Goal: Task Accomplishment & Management: Use online tool/utility

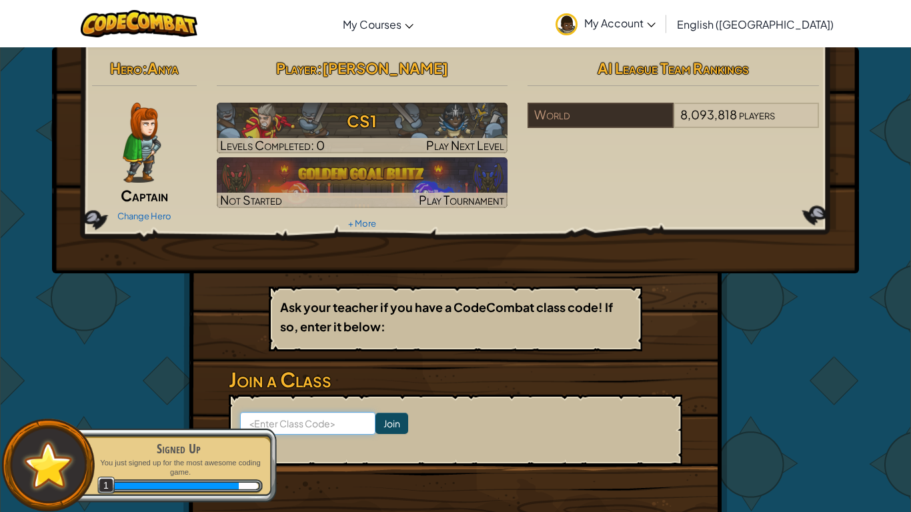
click at [333, 419] on input at bounding box center [307, 423] width 135 height 23
click at [394, 285] on div "Hero : Anya Captain Change Hero Player : [PERSON_NAME] A CS1 Levels Completed: …" at bounding box center [455, 292] width 544 height 491
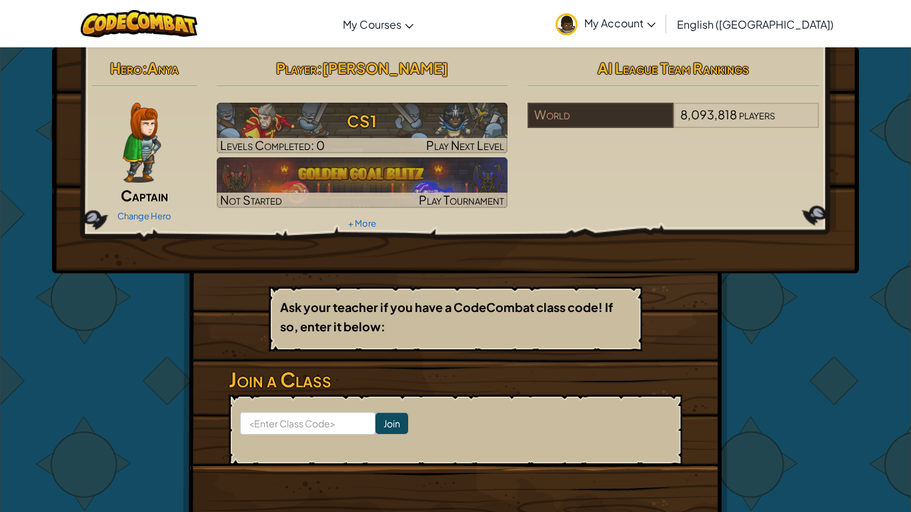
click at [662, 30] on link "My Account" at bounding box center [605, 24] width 113 height 42
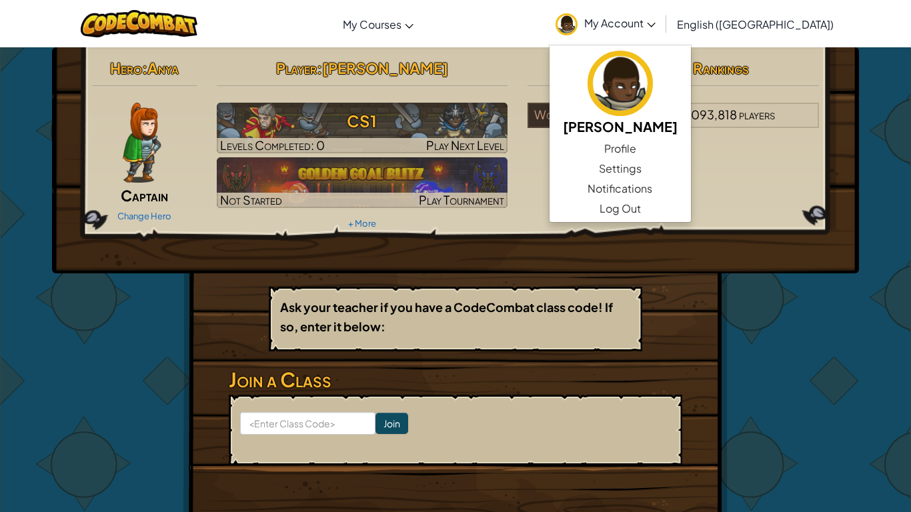
click at [734, 247] on div "Hero : Anya Captain Change Hero Player : [PERSON_NAME] A CS1 Levels Completed: …" at bounding box center [455, 160] width 807 height 226
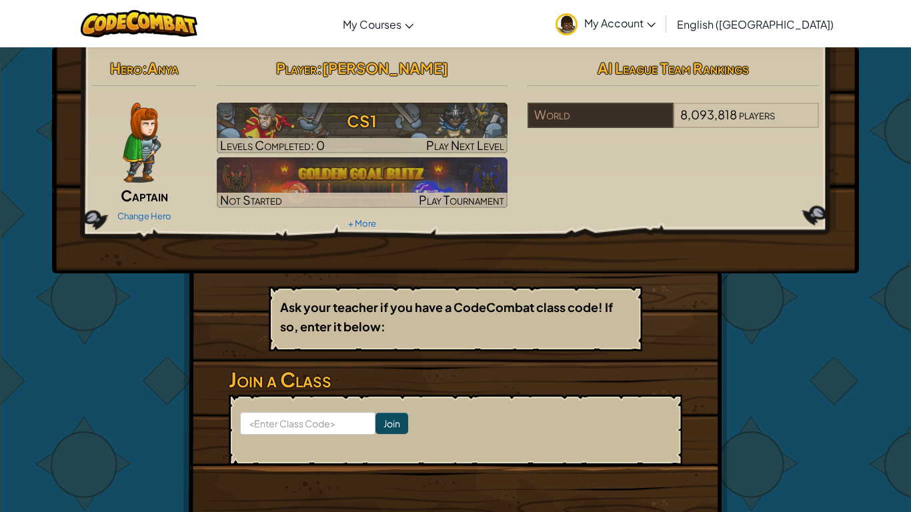
click at [674, 61] on span "AI League Team Rankings" at bounding box center [672, 68] width 151 height 19
click at [321, 423] on input at bounding box center [307, 423] width 135 height 23
click at [707, 427] on div "Hero : Anya Captain Change Hero Player : [PERSON_NAME] A CS1 Levels Completed: …" at bounding box center [455, 292] width 544 height 491
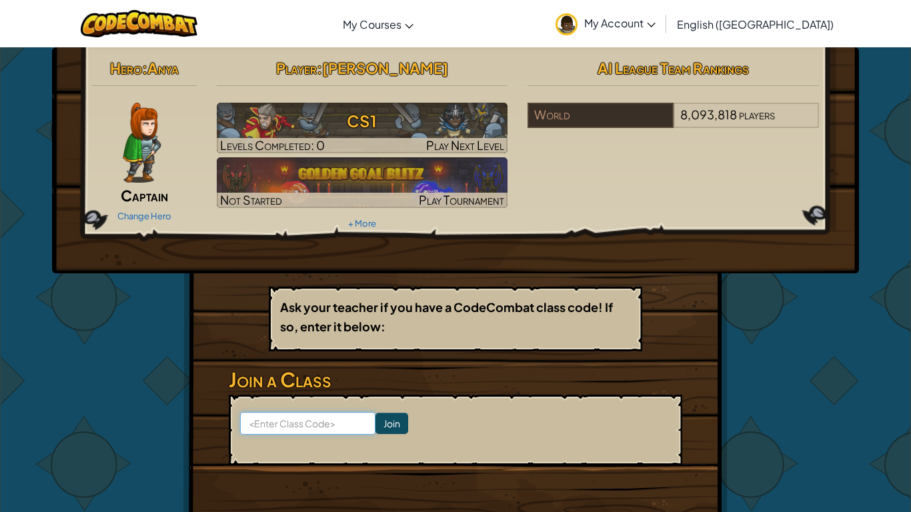
click at [310, 417] on input at bounding box center [307, 423] width 135 height 23
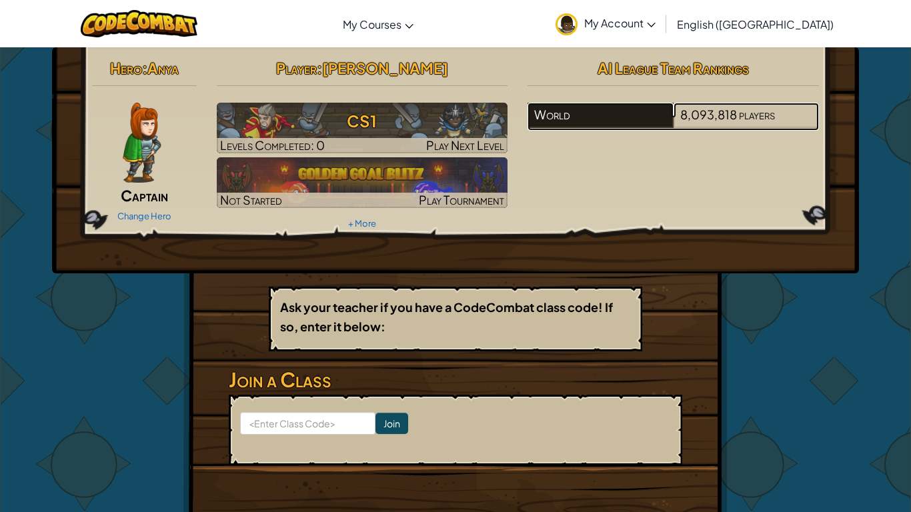
click at [655, 119] on div "World" at bounding box center [599, 115] width 145 height 25
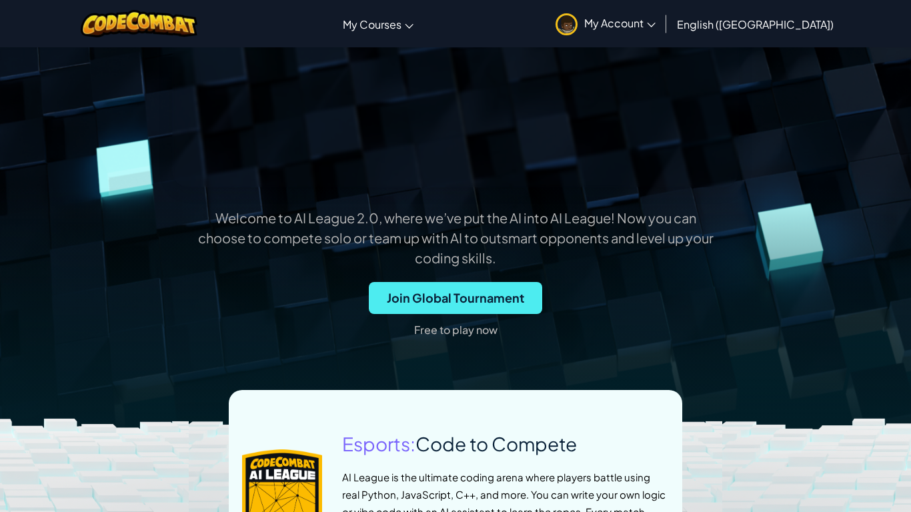
scroll to position [282, 0]
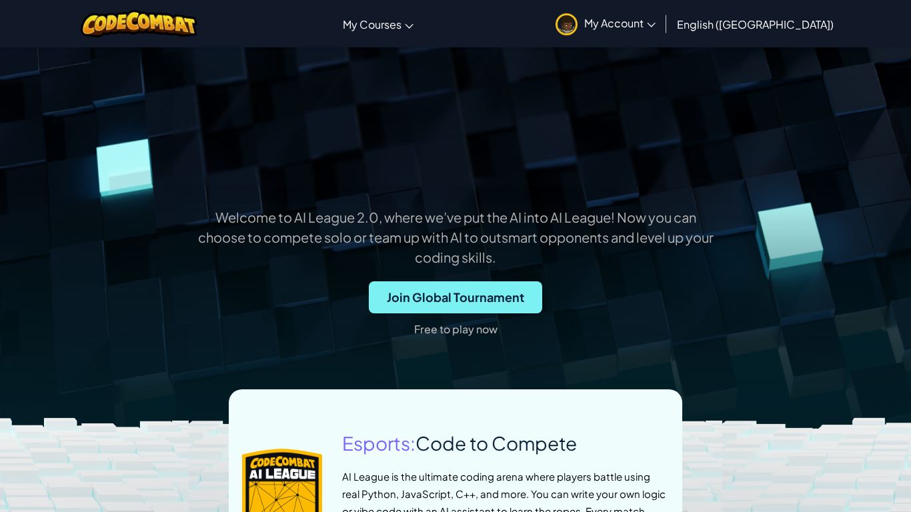
click at [510, 313] on span "Join Global Tournament" at bounding box center [455, 297] width 173 height 32
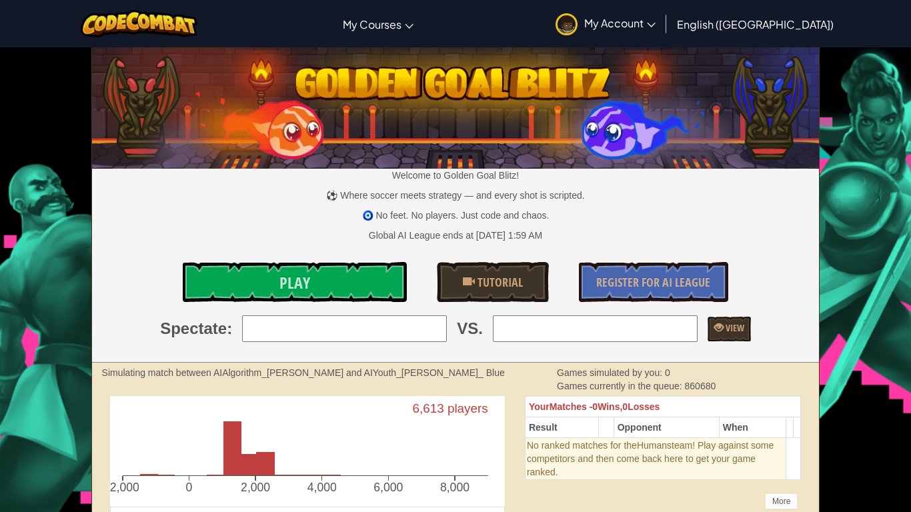
click at [430, 329] on input "search" at bounding box center [344, 328] width 205 height 27
type input "9: k_k_javascript"
click at [327, 277] on link "Play" at bounding box center [295, 282] width 224 height 40
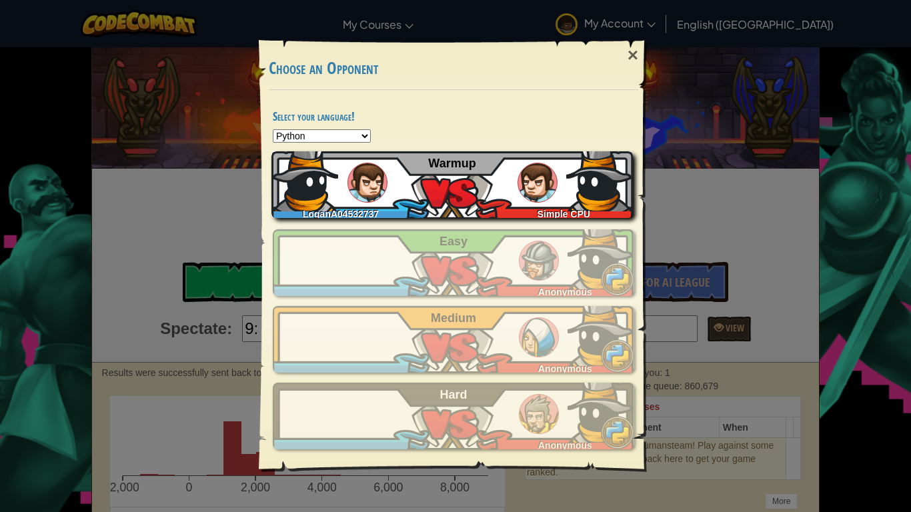
click at [513, 197] on div "LoganA04532737 Simple CPU Warmup" at bounding box center [451, 184] width 361 height 67
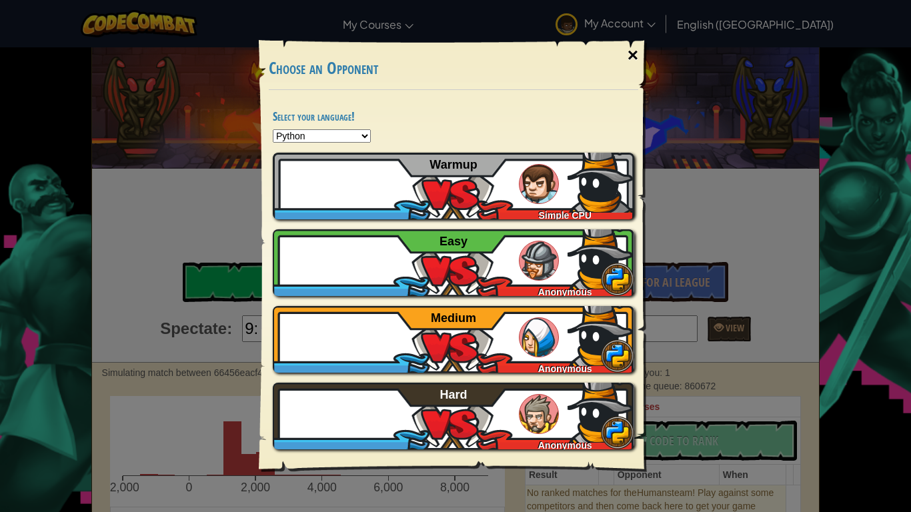
click at [634, 51] on div "×" at bounding box center [632, 55] width 31 height 39
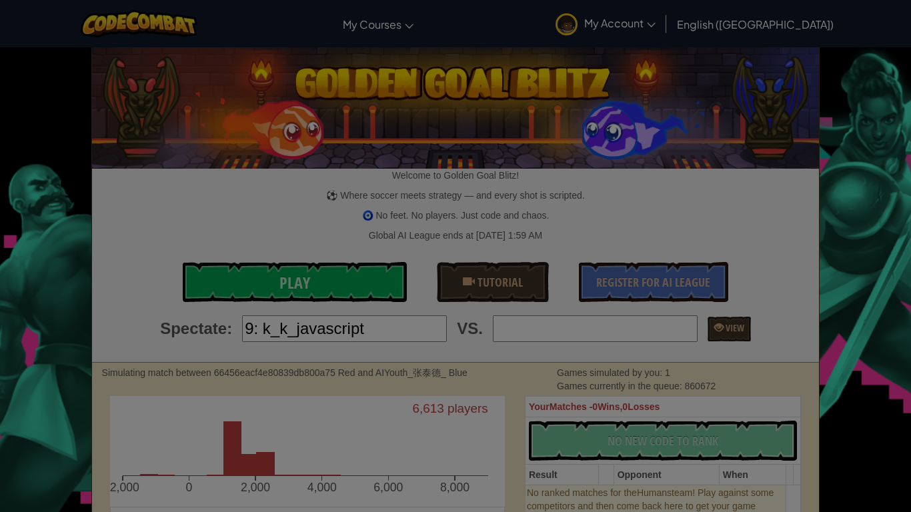
click at [634, 51] on div at bounding box center [455, 256] width 911 height 512
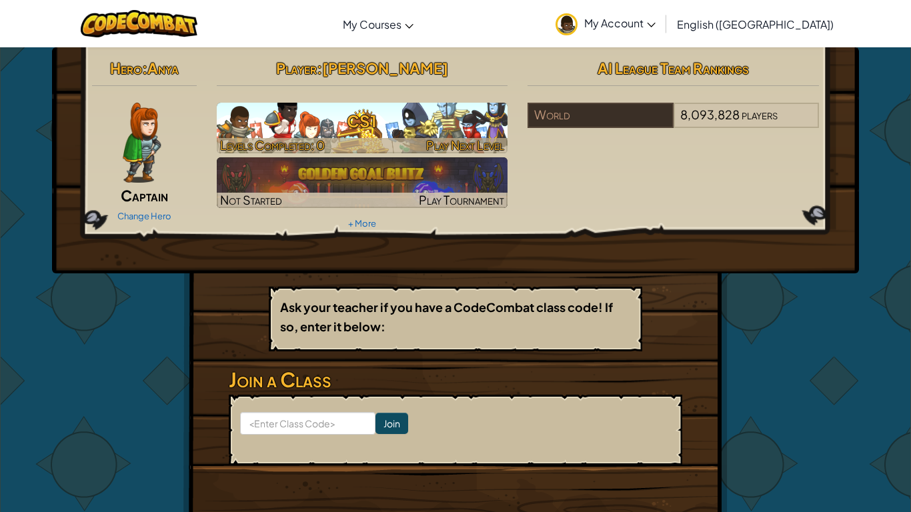
click at [435, 140] on span "Play Next Level" at bounding box center [465, 144] width 78 height 15
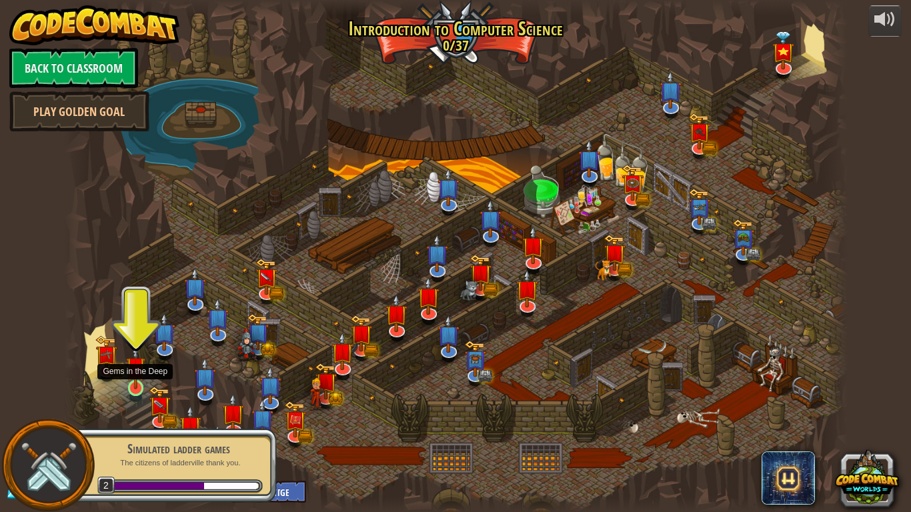
click at [131, 384] on img at bounding box center [136, 366] width 20 height 45
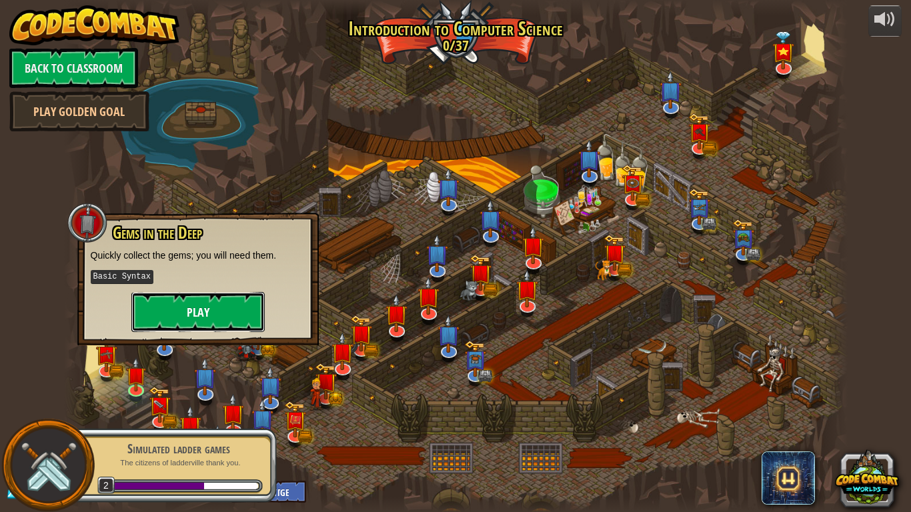
click at [184, 312] on button "Play" at bounding box center [197, 312] width 133 height 40
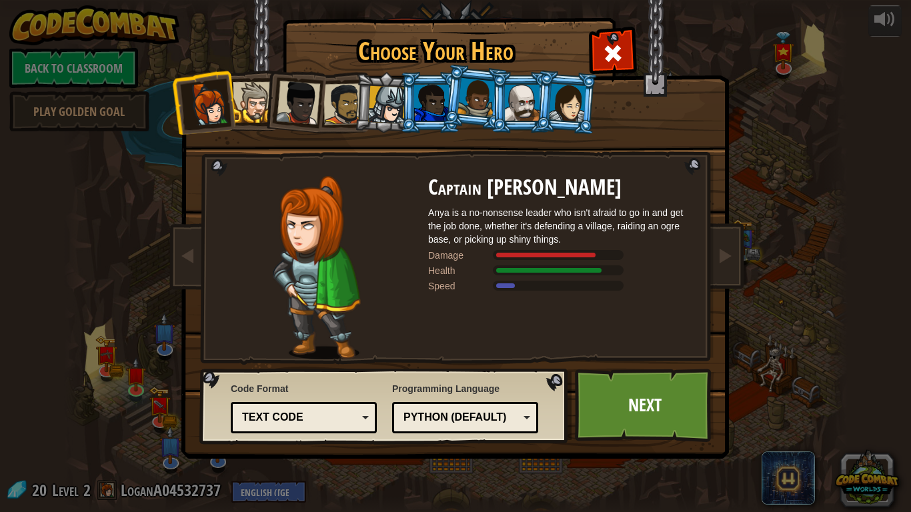
click at [347, 270] on img at bounding box center [316, 267] width 87 height 183
click at [369, 100] on div at bounding box center [387, 105] width 38 height 38
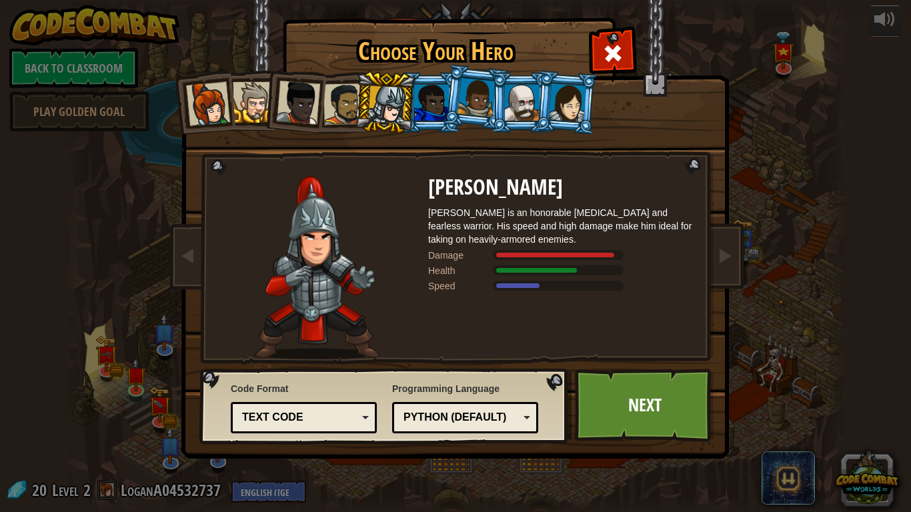
click at [439, 88] on div at bounding box center [431, 103] width 35 height 36
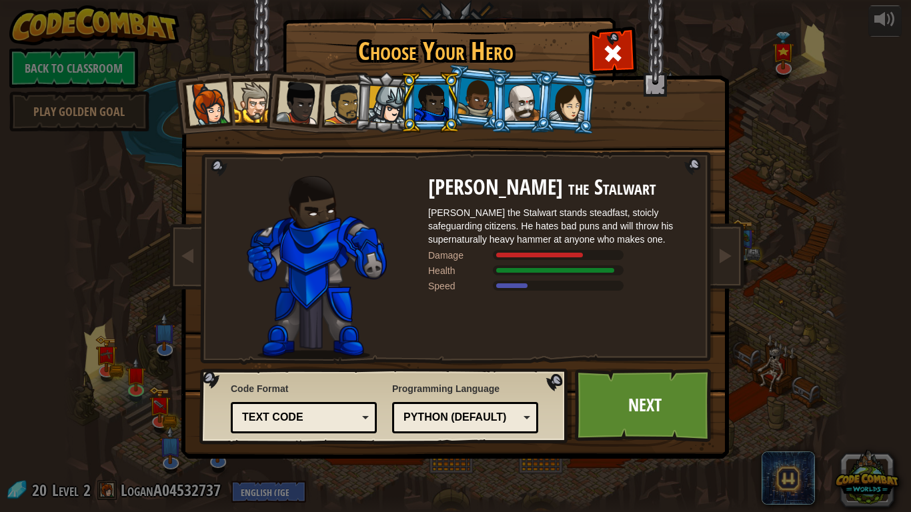
click at [389, 88] on div at bounding box center [387, 105] width 38 height 38
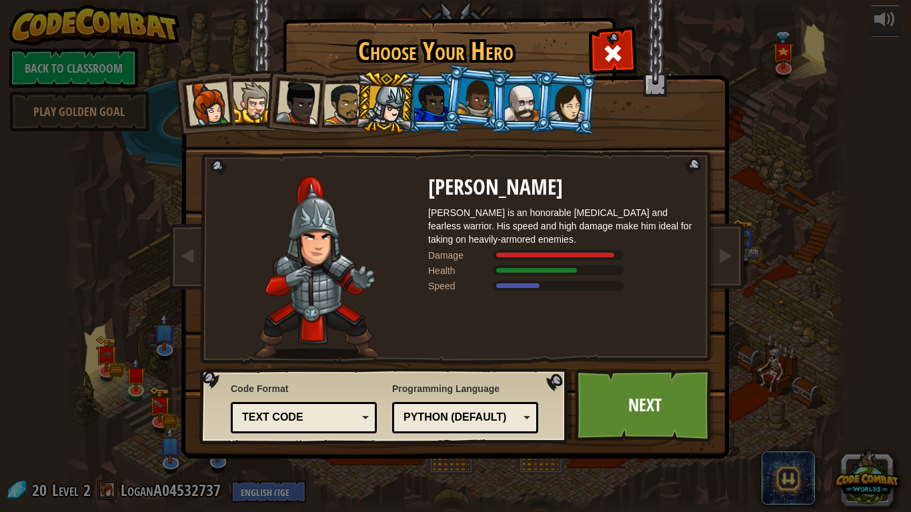
click at [375, 101] on div at bounding box center [387, 105] width 38 height 38
click at [424, 109] on div at bounding box center [431, 103] width 35 height 36
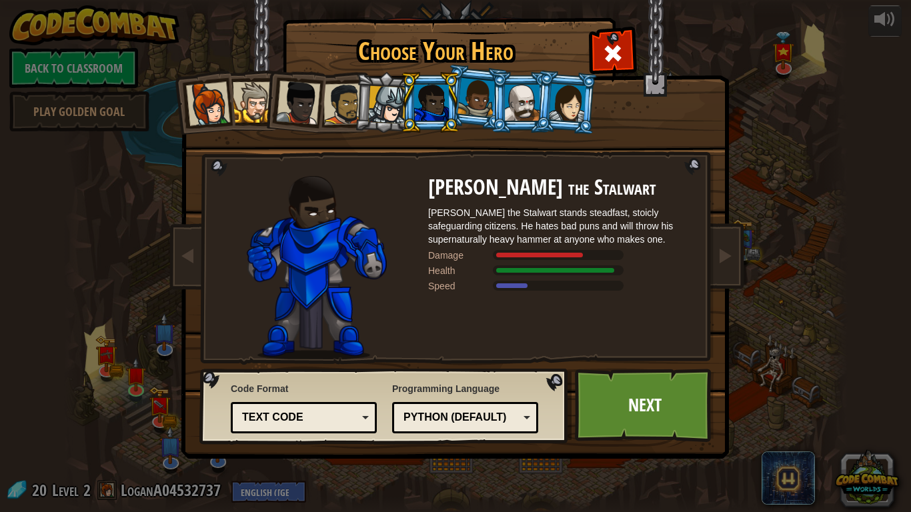
click at [371, 111] on div at bounding box center [387, 105] width 38 height 38
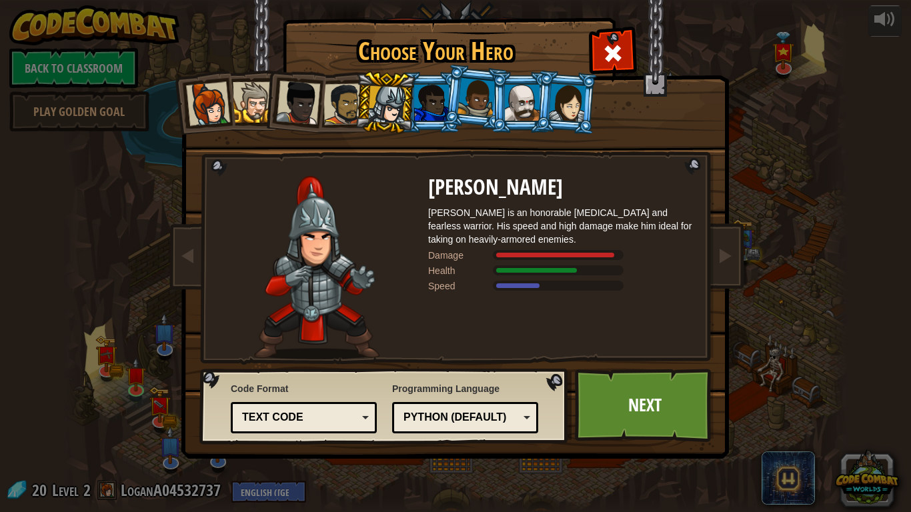
click at [483, 85] on div at bounding box center [476, 97] width 38 height 39
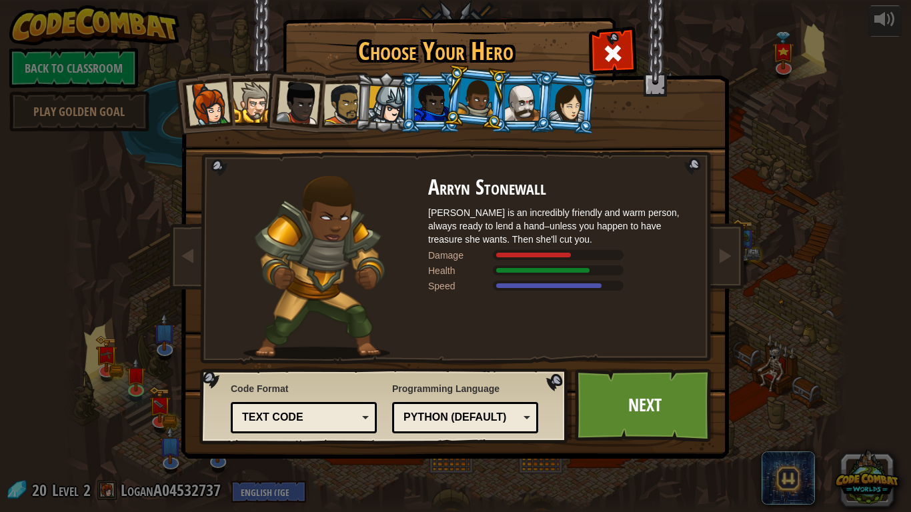
click at [528, 113] on div at bounding box center [522, 103] width 35 height 36
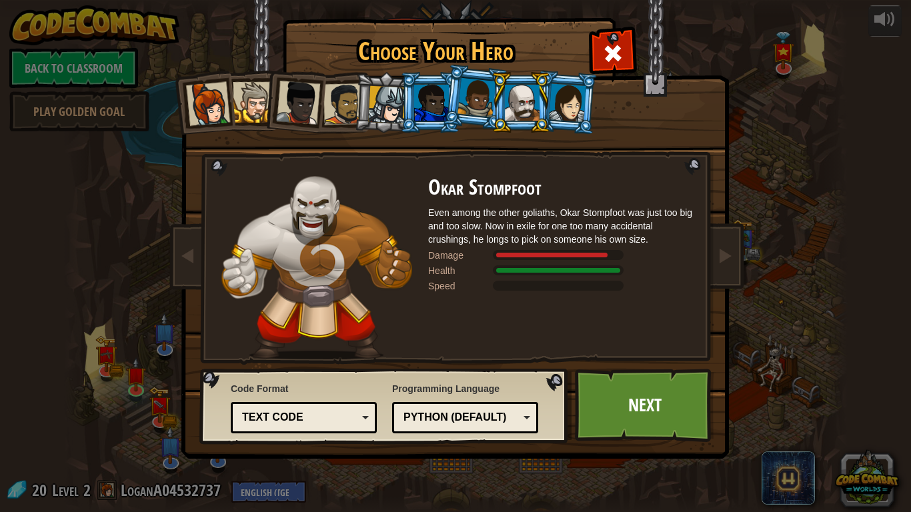
click at [583, 103] on div at bounding box center [567, 102] width 37 height 38
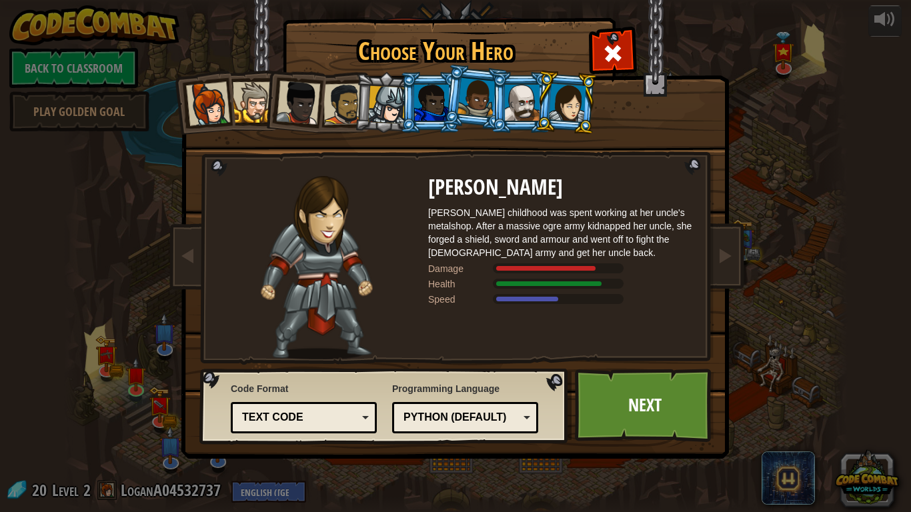
click at [208, 107] on div at bounding box center [208, 104] width 44 height 44
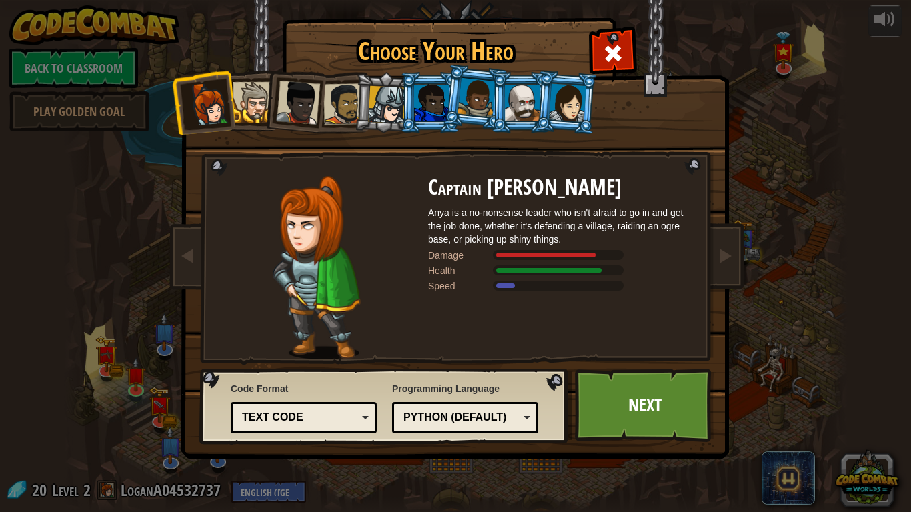
click at [251, 99] on div at bounding box center [253, 102] width 41 height 41
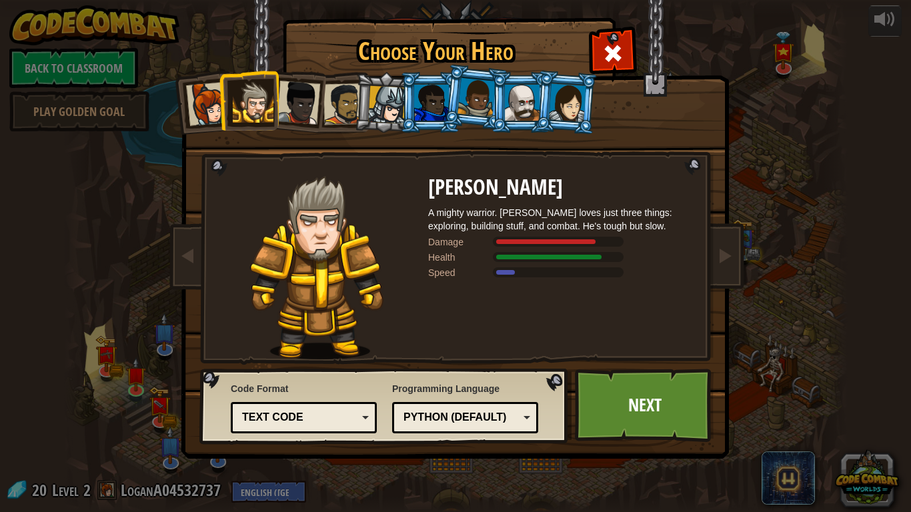
click at [310, 95] on div at bounding box center [298, 103] width 44 height 44
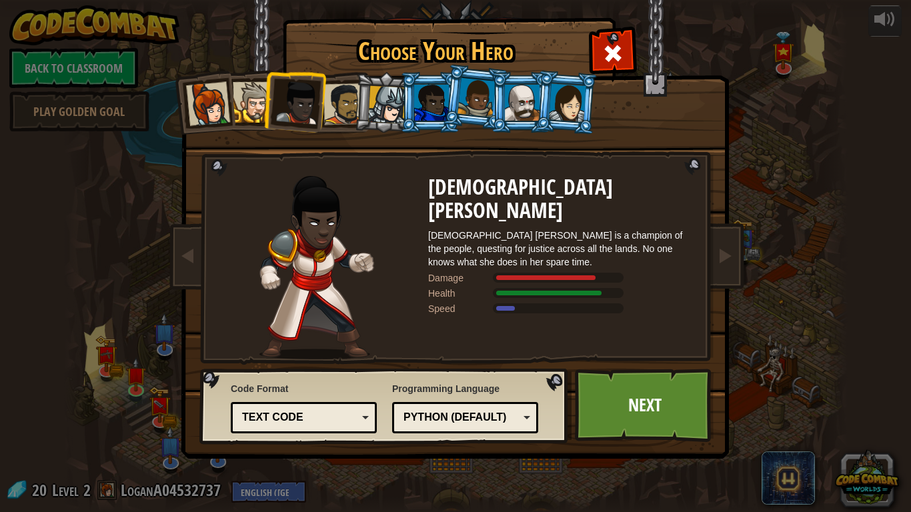
click at [375, 99] on div at bounding box center [387, 105] width 38 height 38
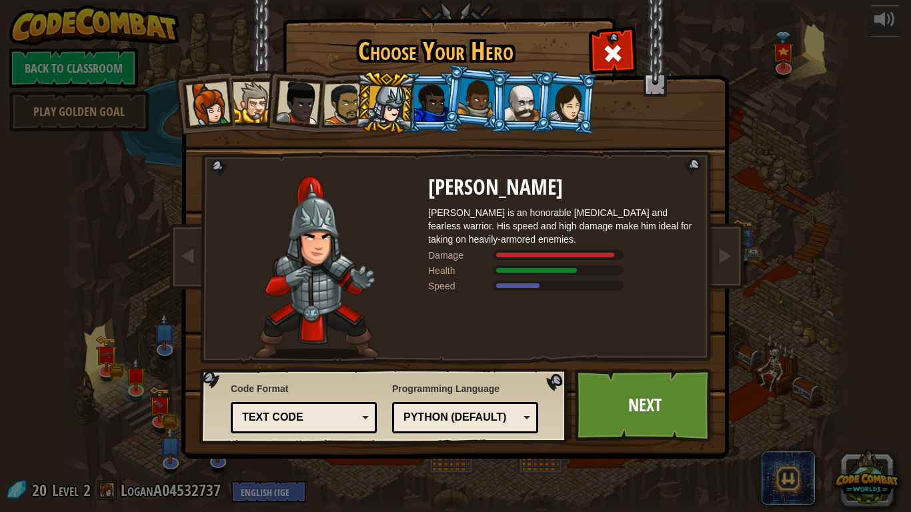
click at [474, 95] on div at bounding box center [476, 97] width 38 height 39
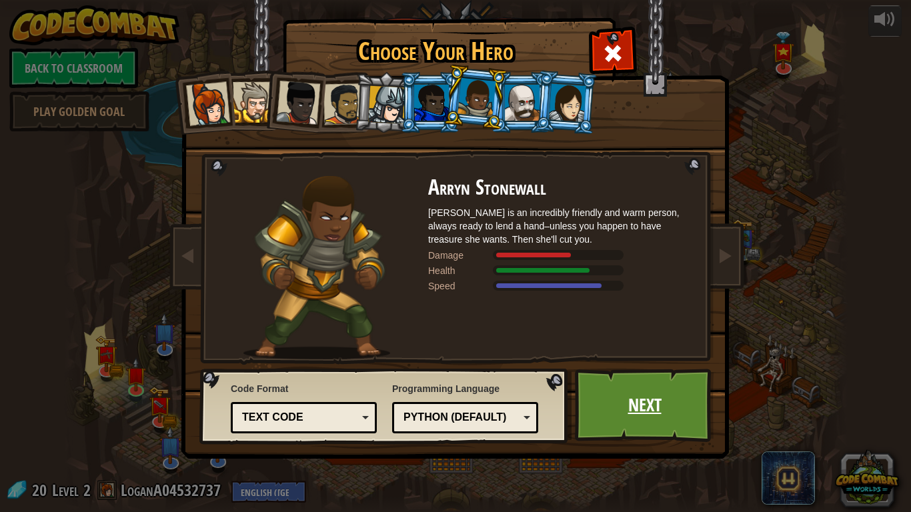
click at [641, 401] on link "Next" at bounding box center [644, 405] width 139 height 73
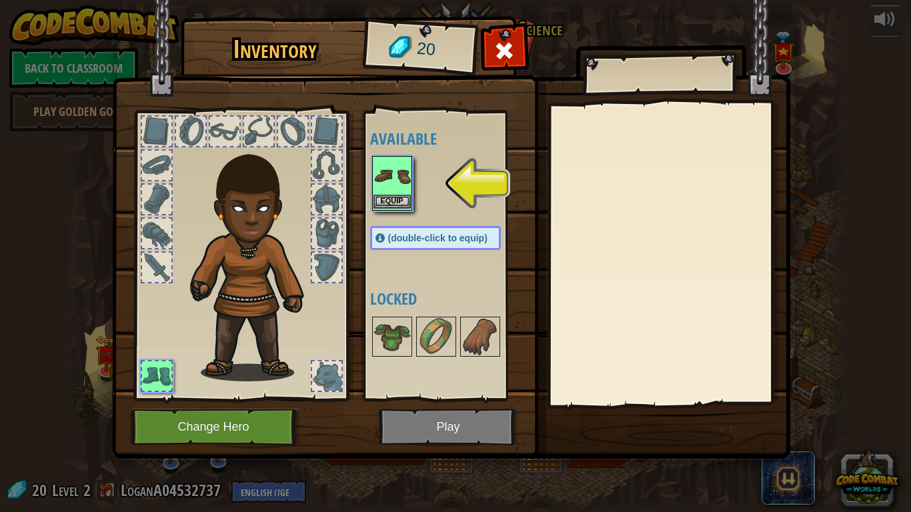
click at [401, 177] on img at bounding box center [391, 175] width 37 height 37
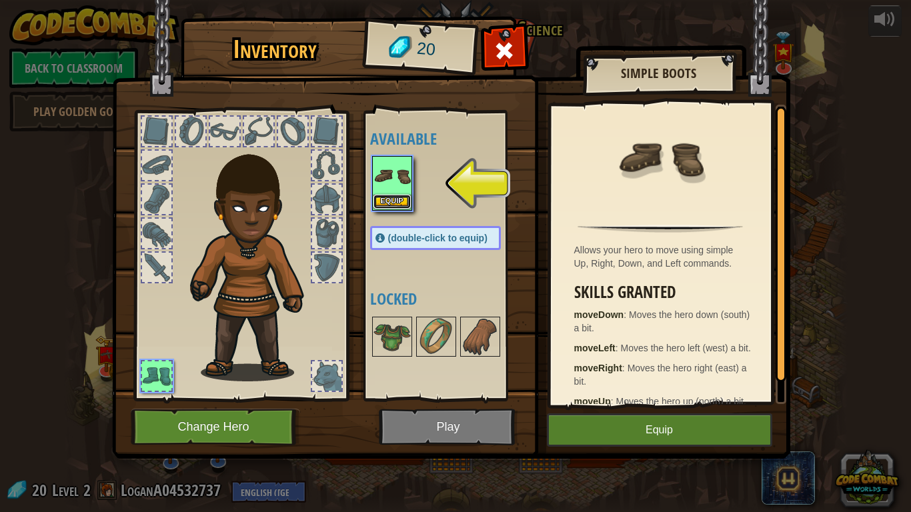
click at [395, 206] on button "Equip" at bounding box center [391, 202] width 37 height 14
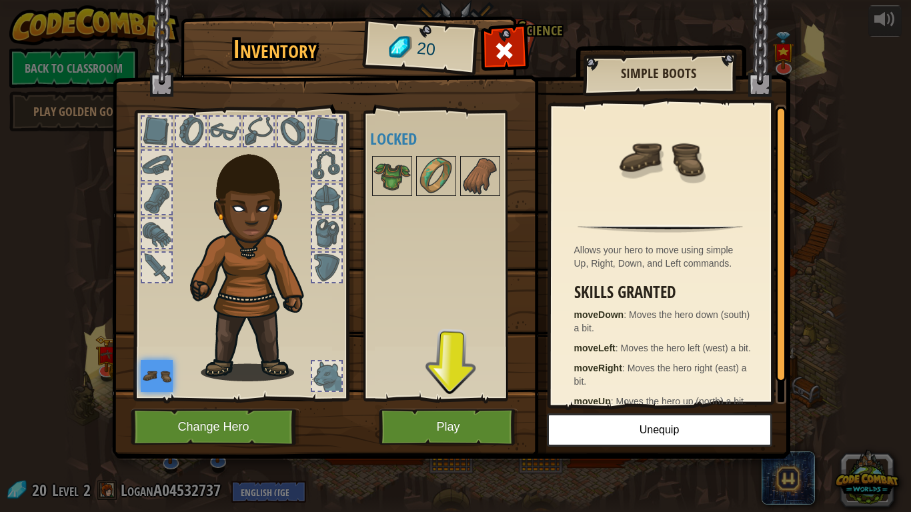
click at [153, 376] on img at bounding box center [157, 376] width 32 height 32
click at [395, 167] on img at bounding box center [391, 175] width 37 height 37
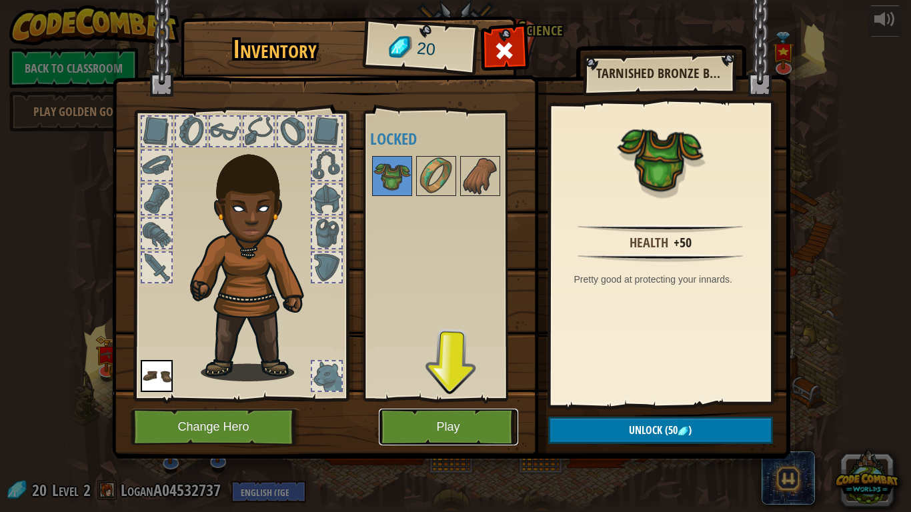
click at [417, 437] on button "Play" at bounding box center [448, 427] width 139 height 37
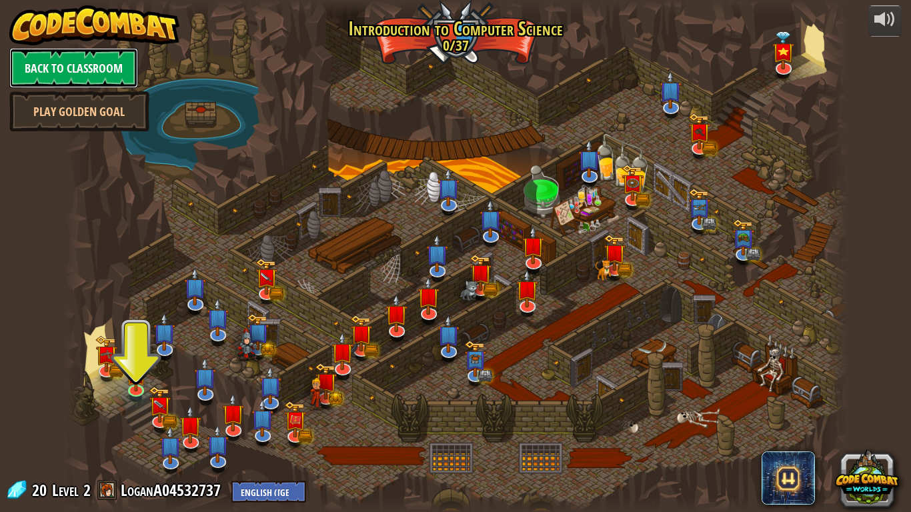
click at [81, 66] on link "Back to Classroom" at bounding box center [73, 68] width 129 height 40
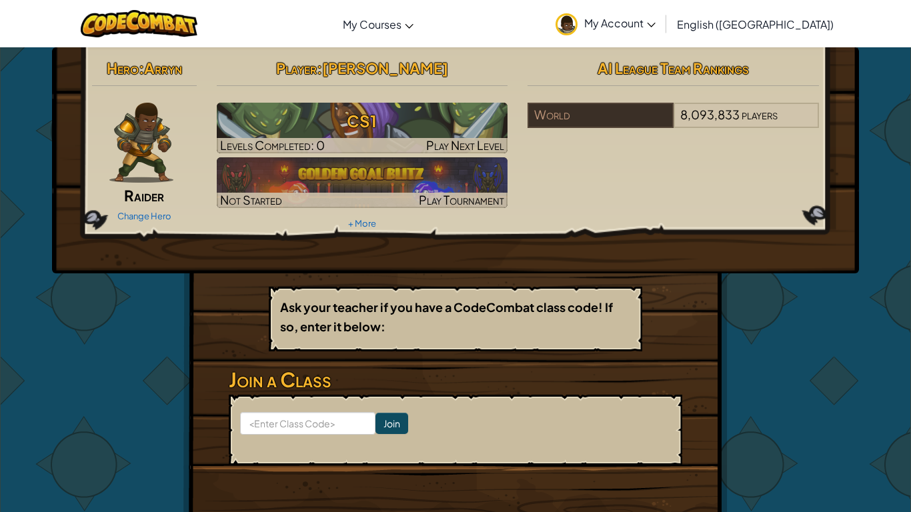
click at [121, 130] on img at bounding box center [141, 143] width 64 height 80
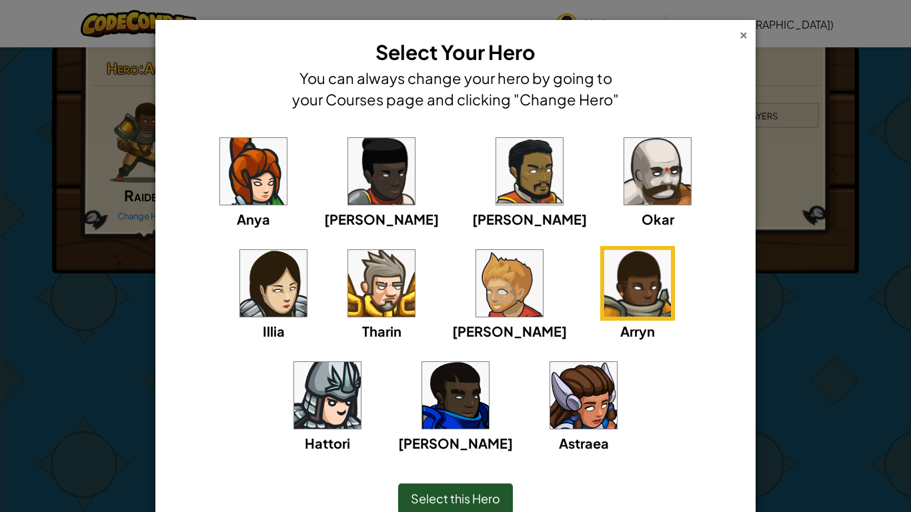
click at [746, 39] on div "×" at bounding box center [743, 33] width 9 height 14
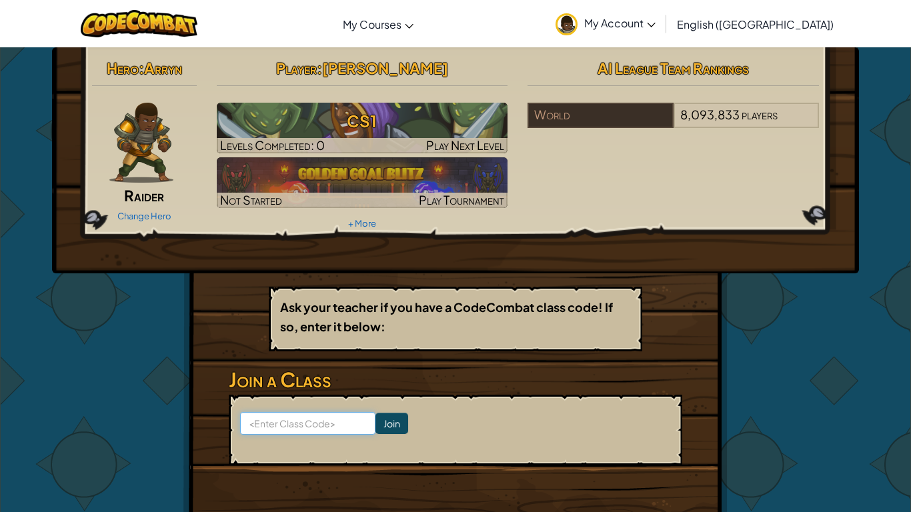
click at [325, 433] on input at bounding box center [307, 423] width 135 height 23
type input "Roadpinbean"
click input "Join" at bounding box center [391, 423] width 33 height 21
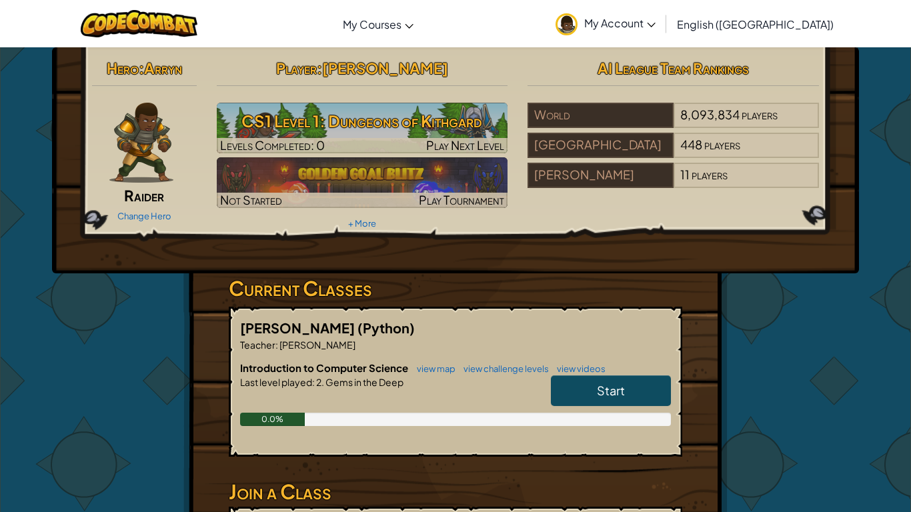
click at [579, 377] on link "Start" at bounding box center [611, 390] width 120 height 31
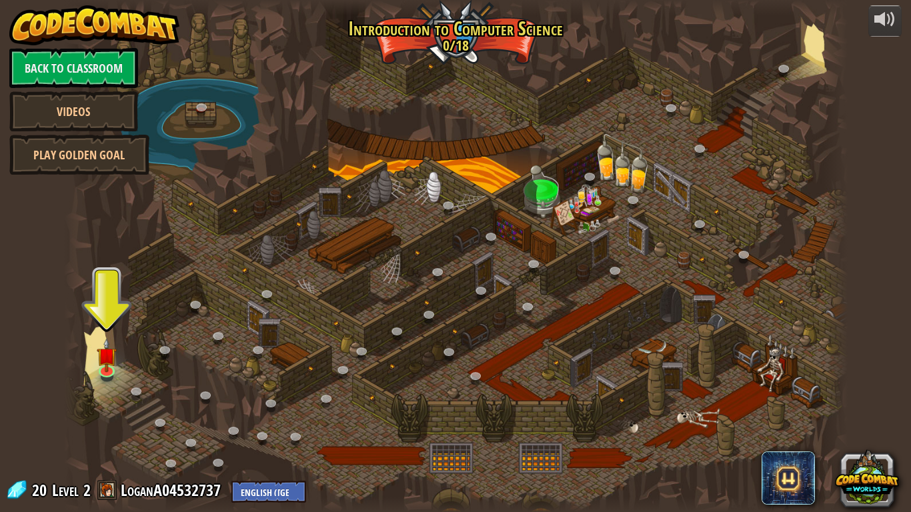
click at [133, 351] on div at bounding box center [455, 256] width 783 height 512
click at [103, 373] on link at bounding box center [107, 369] width 27 height 27
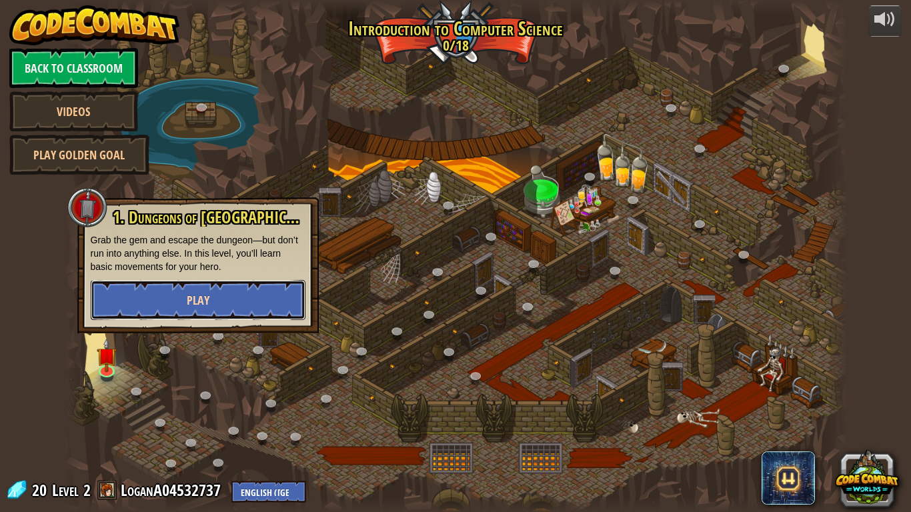
click at [174, 301] on button "Play" at bounding box center [198, 300] width 215 height 40
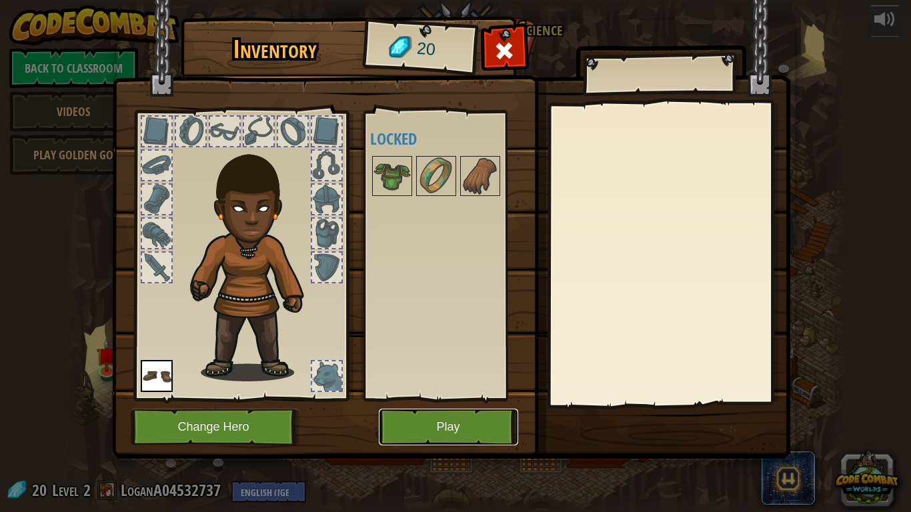
click at [474, 417] on button "Play" at bounding box center [448, 427] width 139 height 37
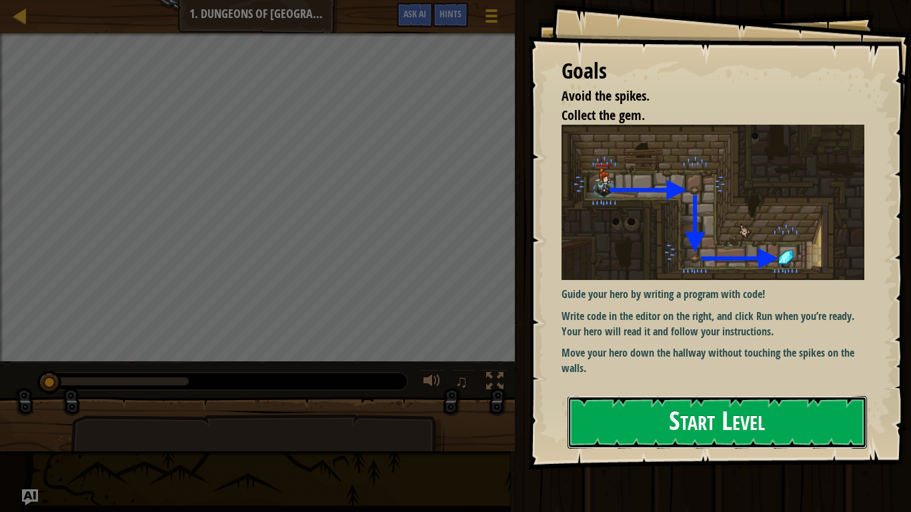
click at [692, 425] on button "Start Level" at bounding box center [716, 422] width 299 height 53
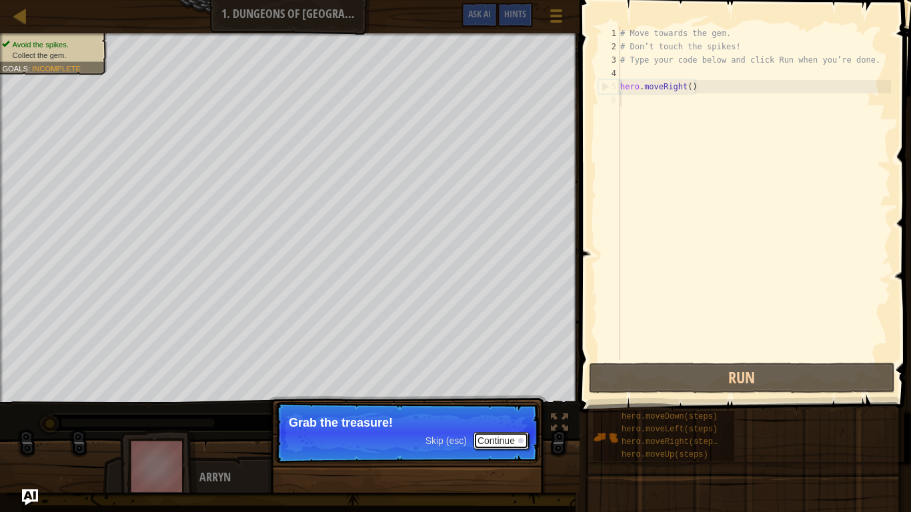
click at [509, 441] on button "Continue" at bounding box center [500, 440] width 55 height 17
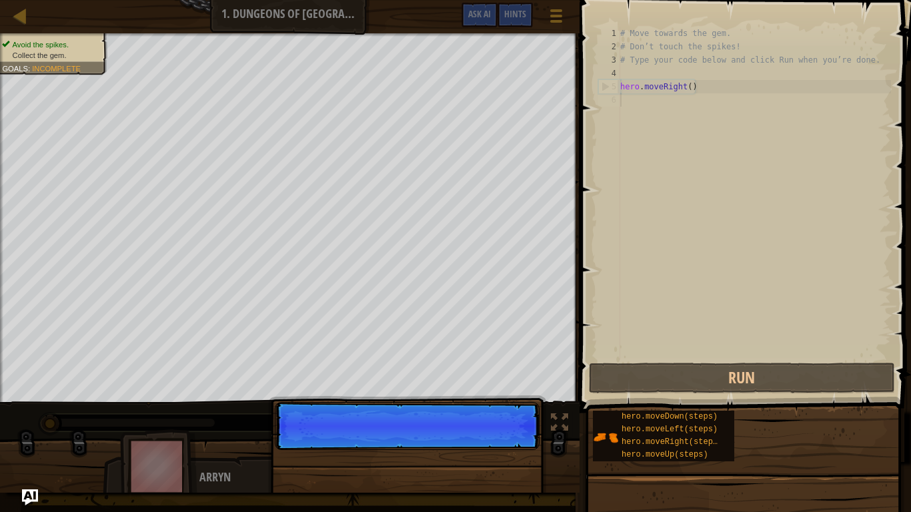
scroll to position [6, 0]
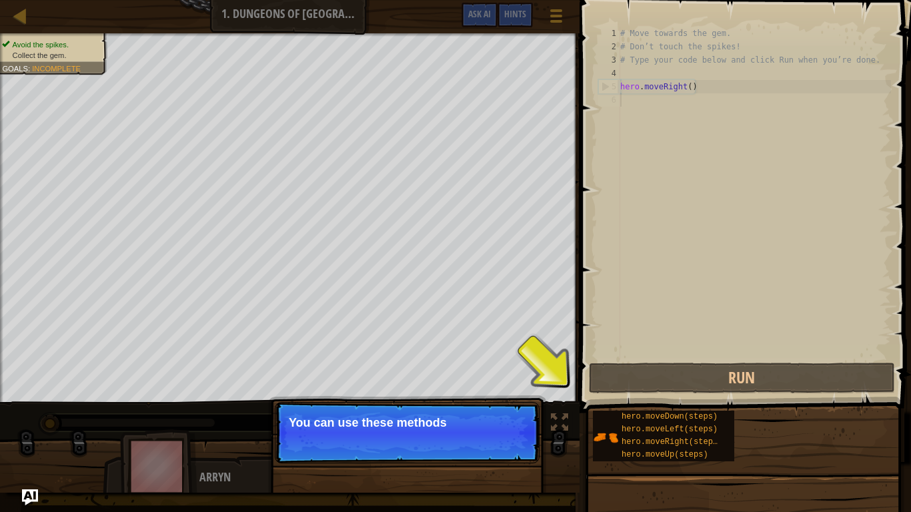
click at [499, 437] on p "Skip (esc) Continue You can use these methods" at bounding box center [407, 432] width 265 height 61
click at [511, 441] on button "Continue" at bounding box center [500, 440] width 55 height 17
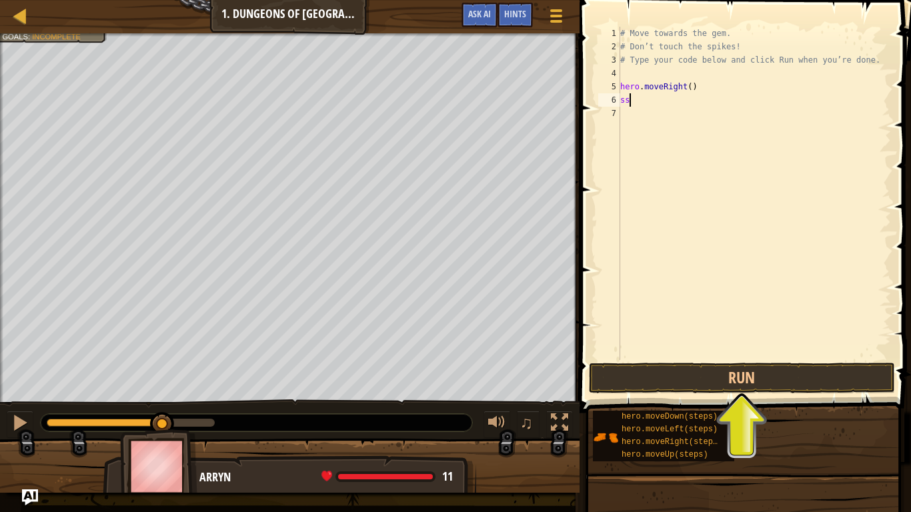
type textarea "s"
type textarea "hero.moveRight()"
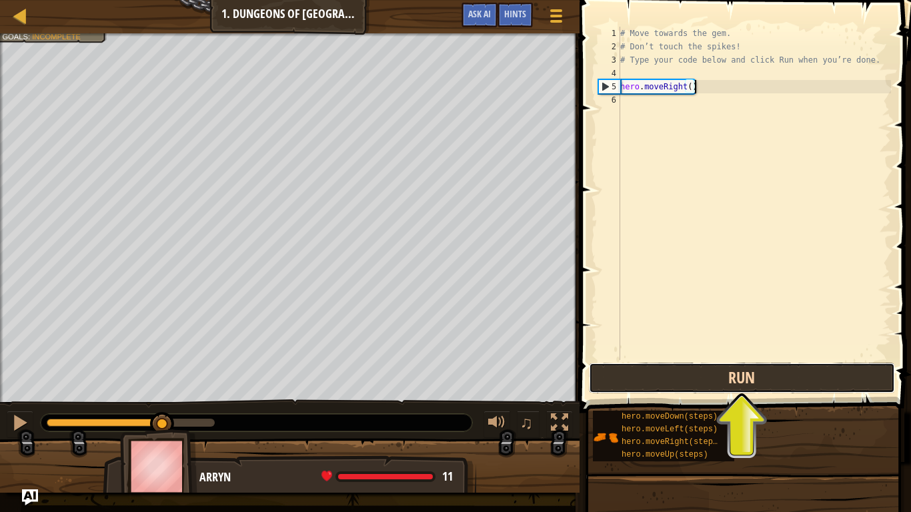
click at [800, 365] on button "Run" at bounding box center [742, 378] width 306 height 31
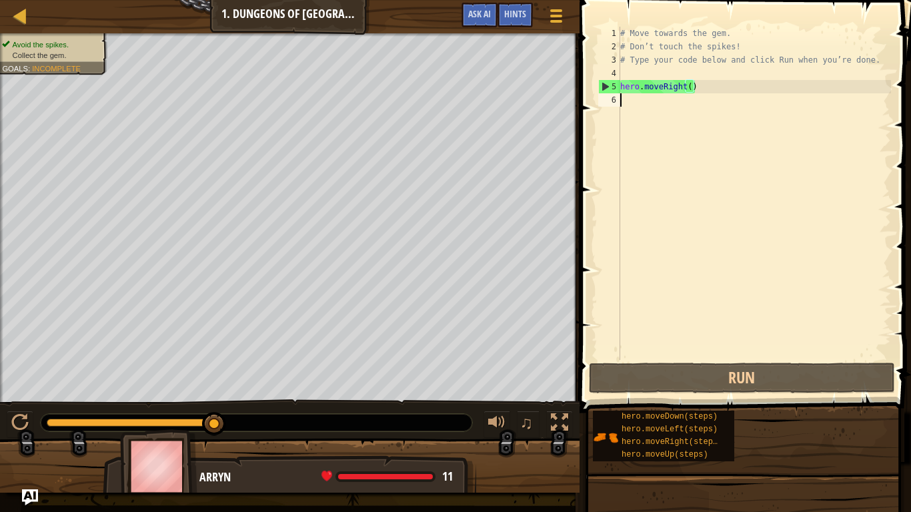
click at [648, 103] on div "# Move towards the gem. # Don’t touch the spikes! # Type your code below and cl…" at bounding box center [753, 207] width 273 height 360
type textarea "h"
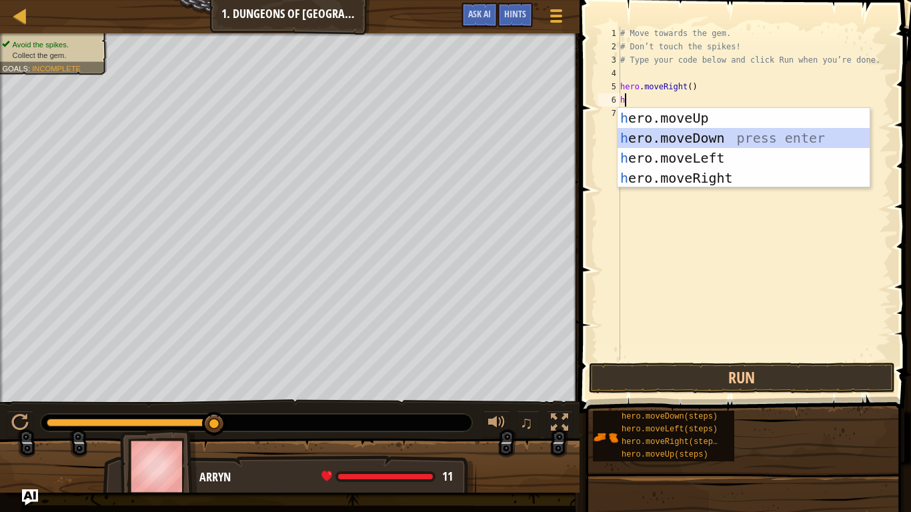
click at [647, 137] on div "h ero.moveUp press enter h ero.moveDown press enter h ero.moveLeft press enter …" at bounding box center [743, 168] width 252 height 120
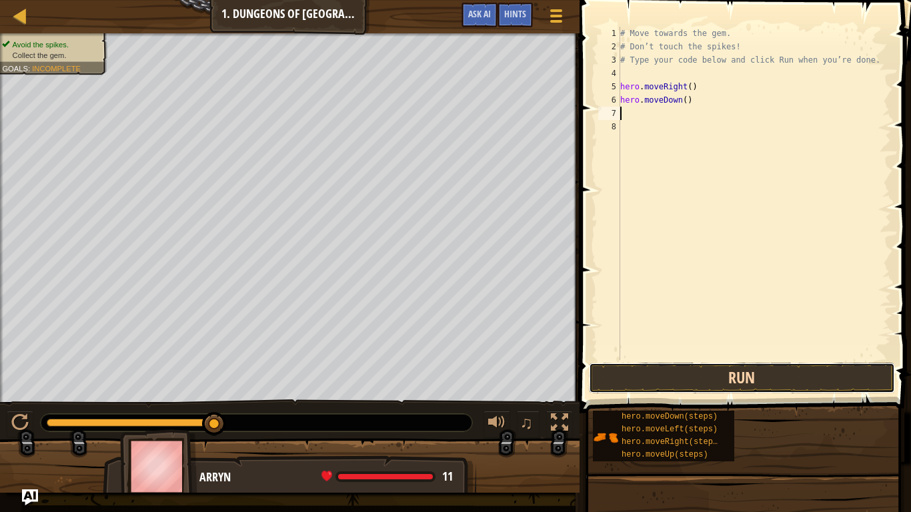
click at [744, 382] on button "Run" at bounding box center [742, 378] width 306 height 31
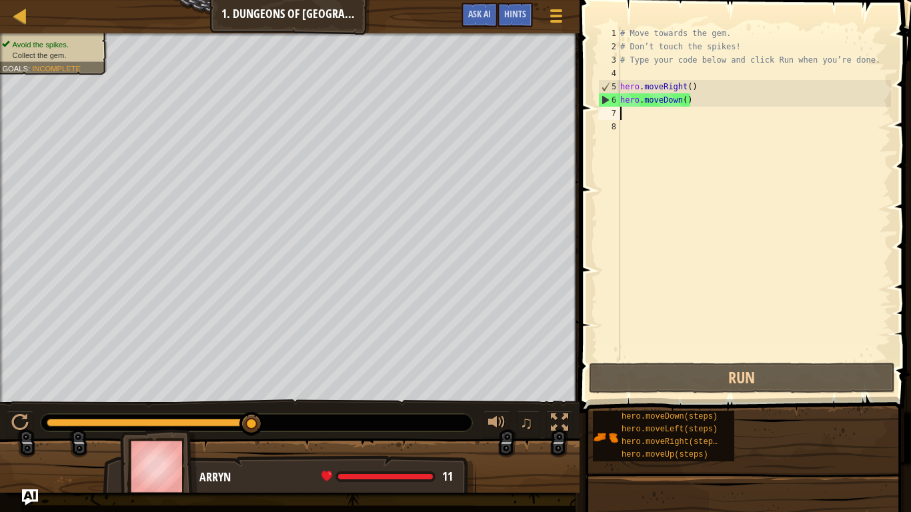
click at [615, 117] on div "7" at bounding box center [609, 113] width 22 height 13
click at [627, 113] on div "# Move towards the gem. # Don’t touch the spikes! # Type your code below and cl…" at bounding box center [753, 207] width 273 height 360
click at [628, 114] on div "# Move towards the gem. # Don’t touch the spikes! # Type your code below and cl…" at bounding box center [753, 207] width 273 height 360
type textarea "h"
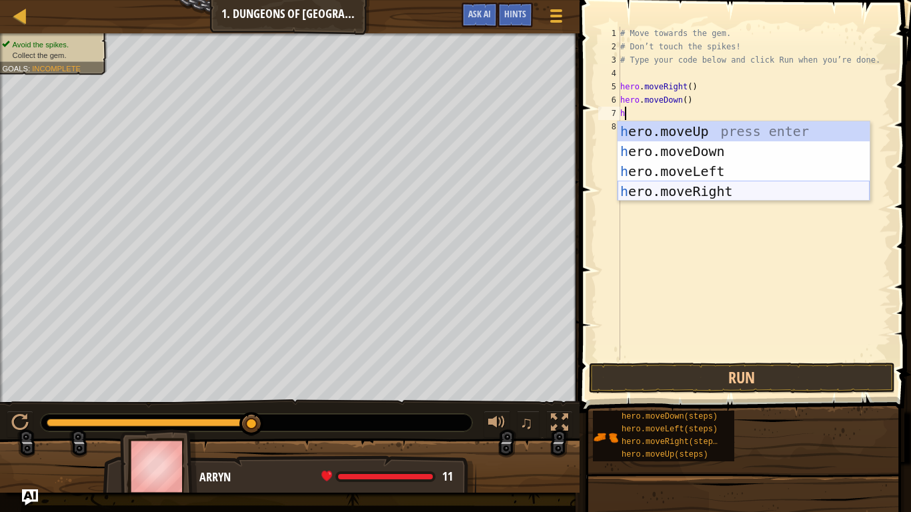
click at [658, 186] on div "h ero.moveUp press enter h ero.moveDown press enter h ero.moveLeft press enter …" at bounding box center [743, 181] width 252 height 120
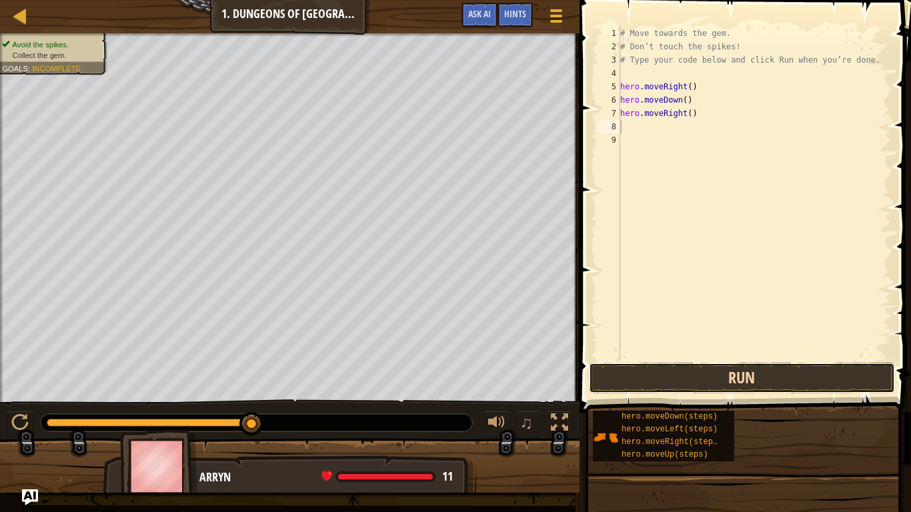
click at [717, 370] on button "Run" at bounding box center [742, 378] width 306 height 31
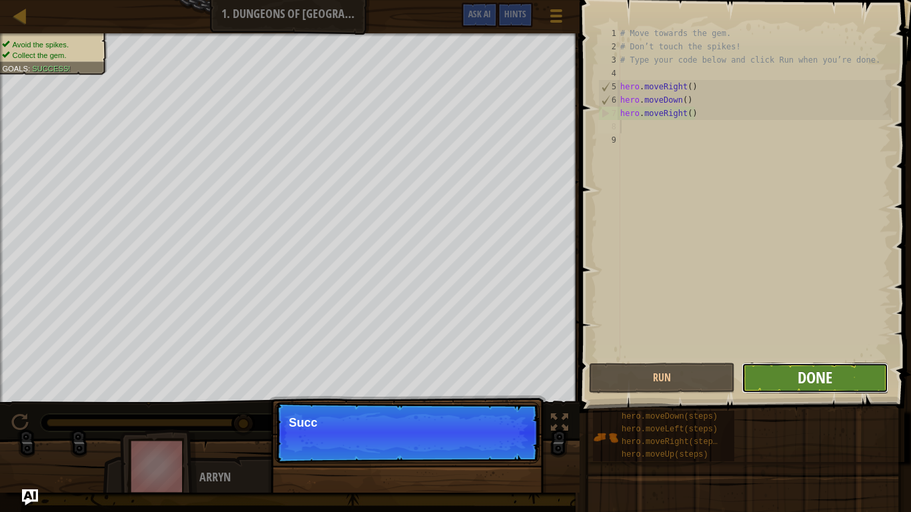
click at [799, 384] on span "Done" at bounding box center [814, 377] width 35 height 21
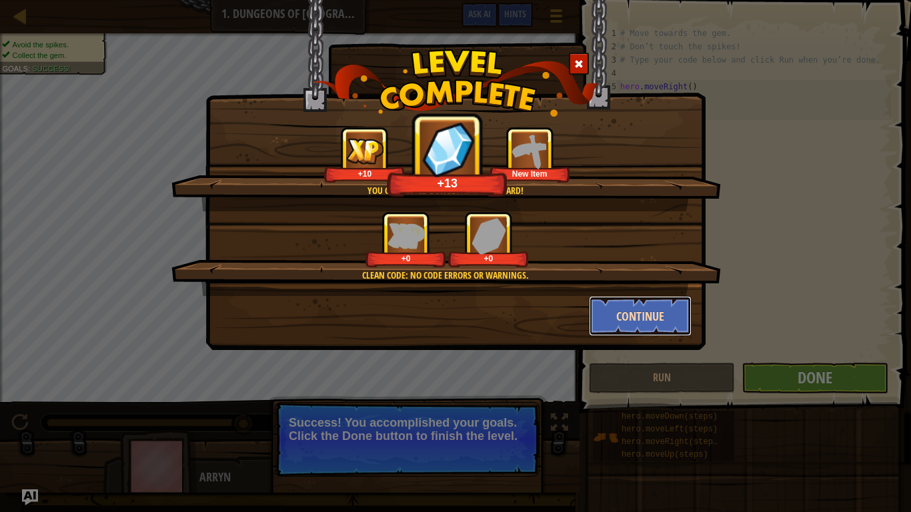
click at [645, 314] on button "Continue" at bounding box center [640, 316] width 103 height 40
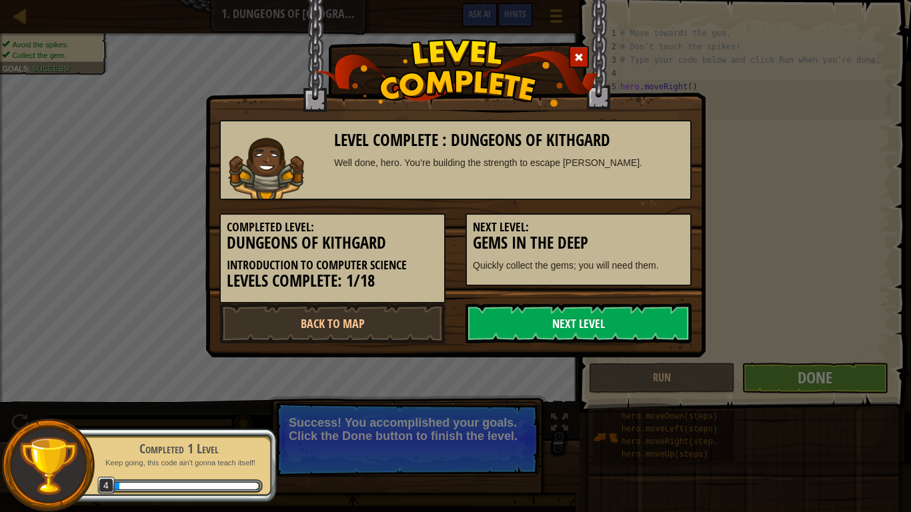
click at [587, 322] on link "Next Level" at bounding box center [578, 323] width 226 height 40
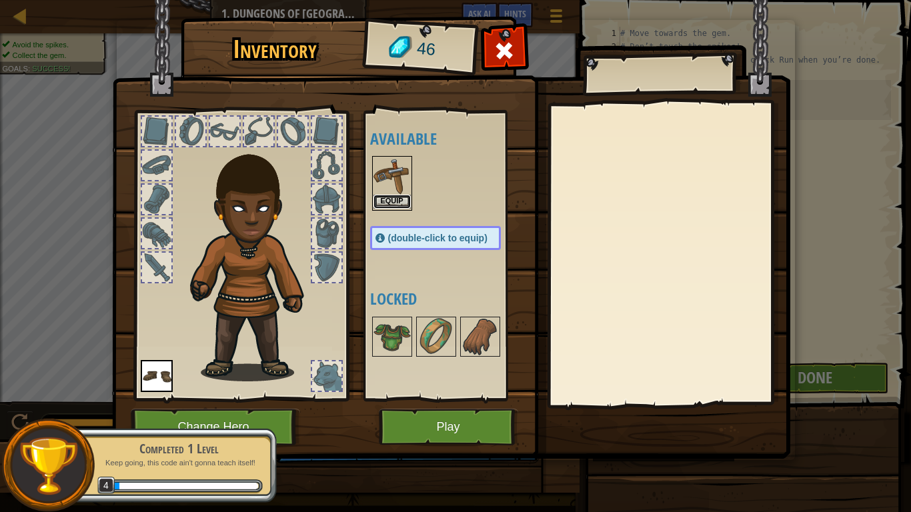
click at [385, 205] on button "Equip" at bounding box center [391, 202] width 37 height 14
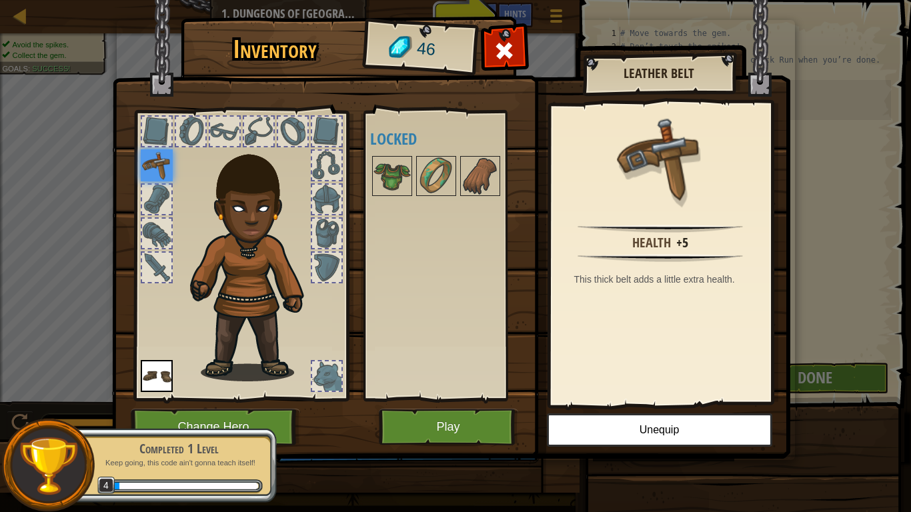
click at [155, 171] on img at bounding box center [157, 165] width 32 height 32
click at [155, 172] on img at bounding box center [157, 165] width 32 height 32
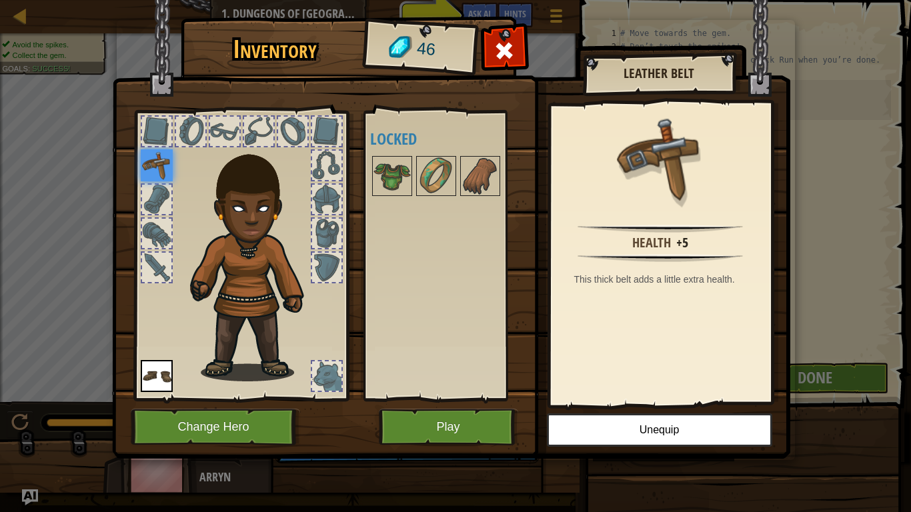
click at [495, 32] on img at bounding box center [451, 217] width 678 height 484
click at [497, 47] on span at bounding box center [503, 50] width 21 height 21
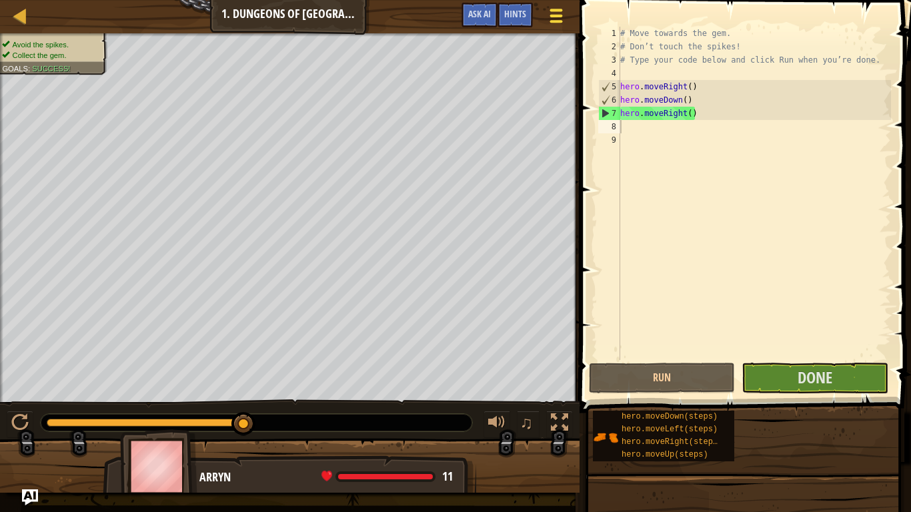
click at [552, 17] on div at bounding box center [556, 15] width 18 height 19
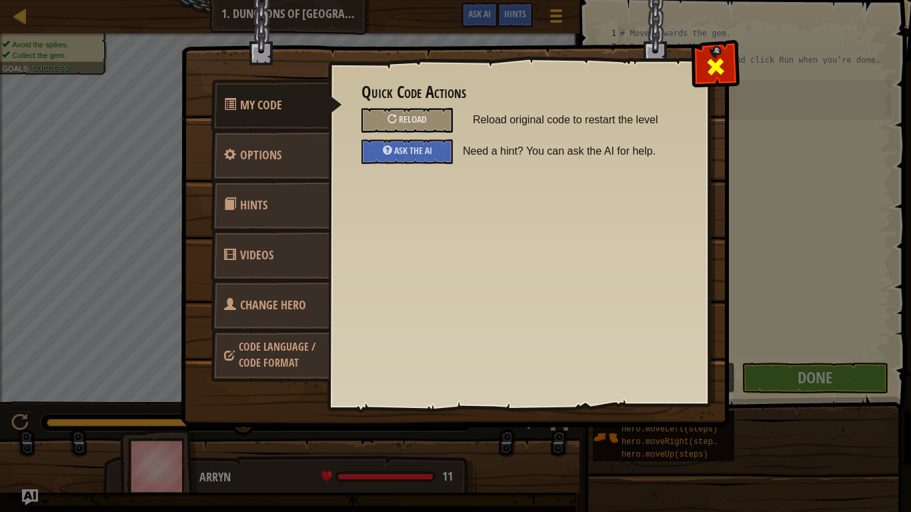
click at [709, 77] on span at bounding box center [715, 66] width 21 height 21
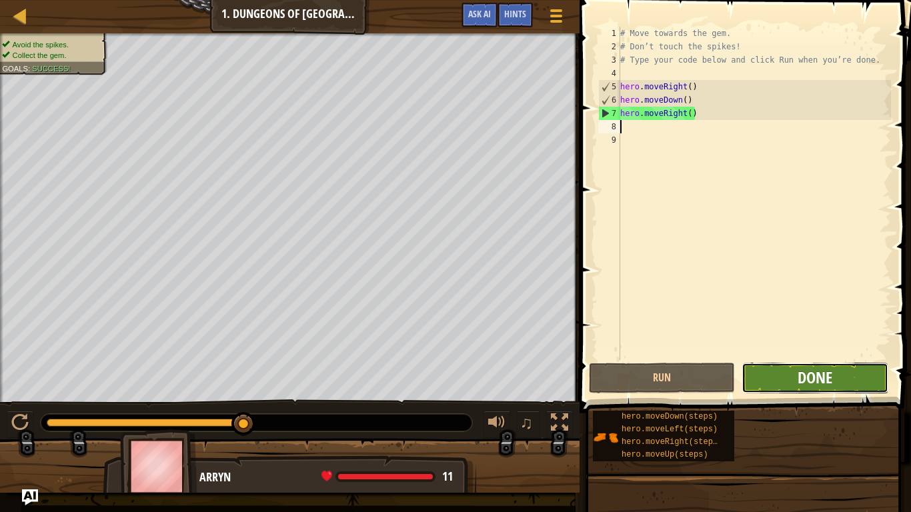
click at [829, 371] on span "Done" at bounding box center [814, 377] width 35 height 21
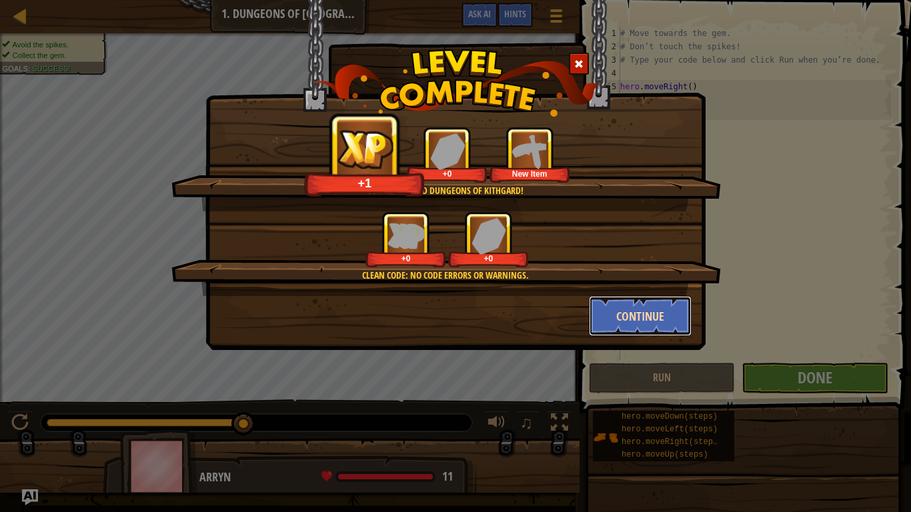
click at [663, 301] on button "Continue" at bounding box center [640, 316] width 103 height 40
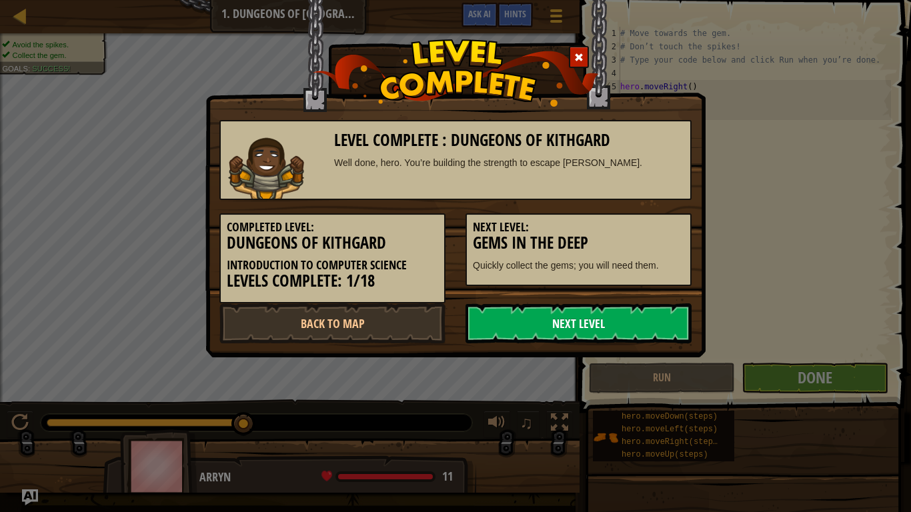
click at [568, 311] on link "Next Level" at bounding box center [578, 323] width 226 height 40
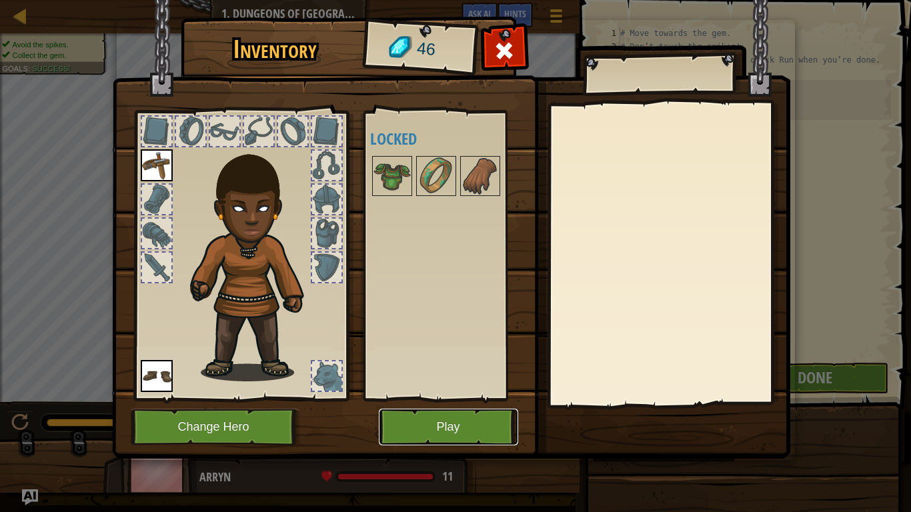
click at [437, 419] on button "Play" at bounding box center [448, 427] width 139 height 37
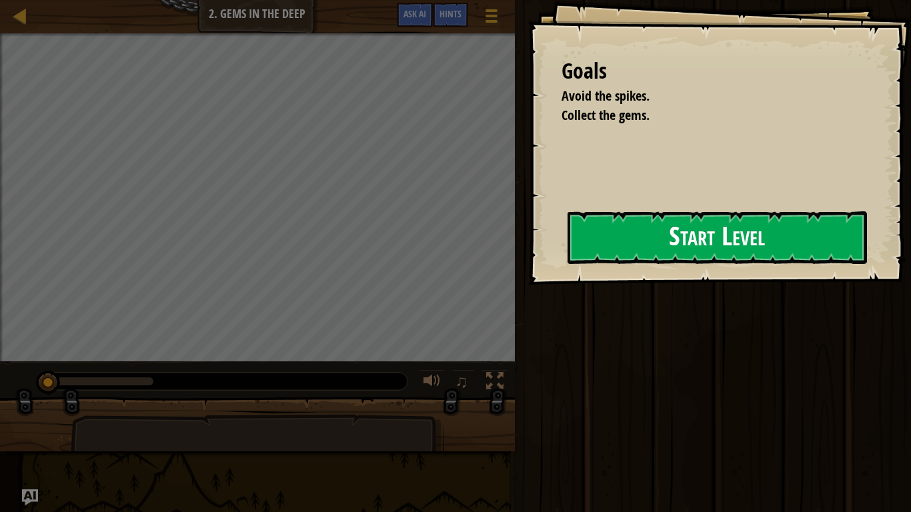
drag, startPoint x: 397, startPoint y: 260, endPoint x: 496, endPoint y: 264, distance: 98.7
click at [528, 264] on div "Goals Avoid the spikes. Collect the gems. Start Level Error loading from server…" at bounding box center [719, 142] width 383 height 285
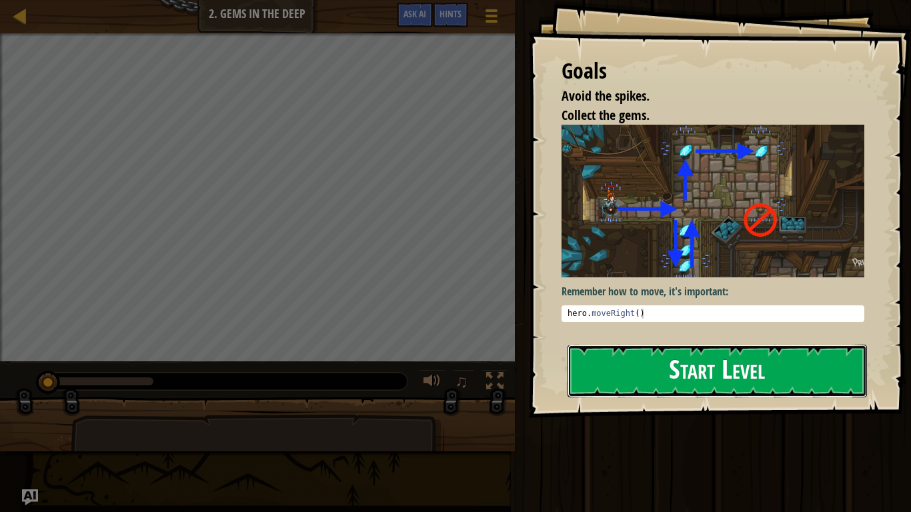
click at [704, 365] on button "Start Level" at bounding box center [716, 371] width 299 height 53
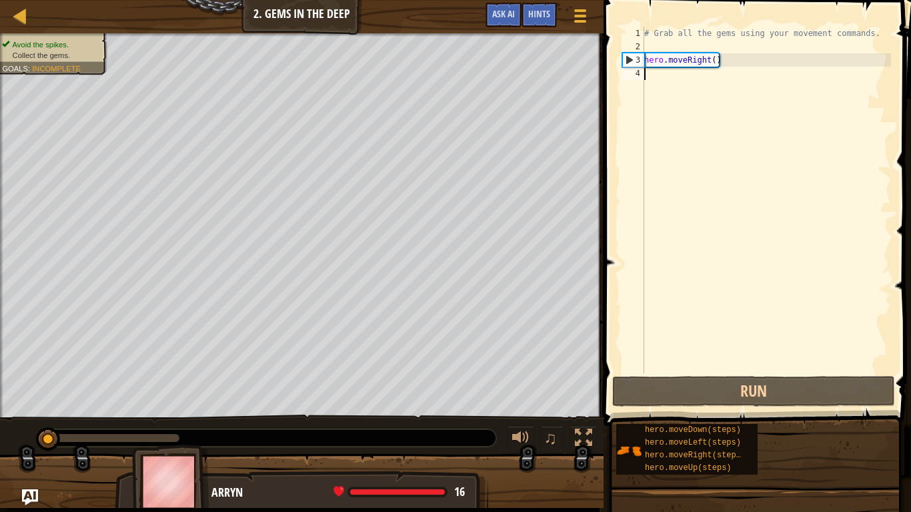
click at [662, 84] on div "# Grab all the gems using your movement commands. hero . moveRight ( )" at bounding box center [765, 213] width 249 height 373
type textarea "h"
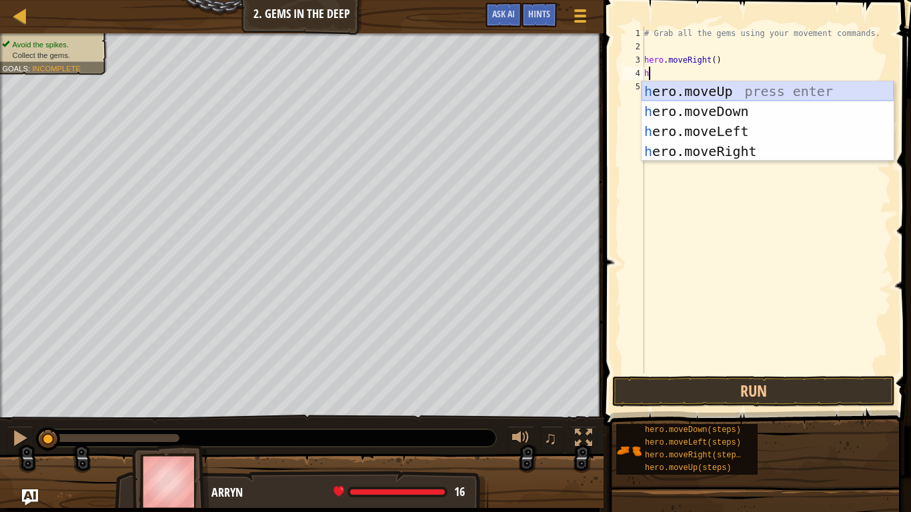
click at [689, 87] on div "h ero.moveUp press enter h ero.moveDown press enter h ero.moveLeft press enter …" at bounding box center [767, 141] width 252 height 120
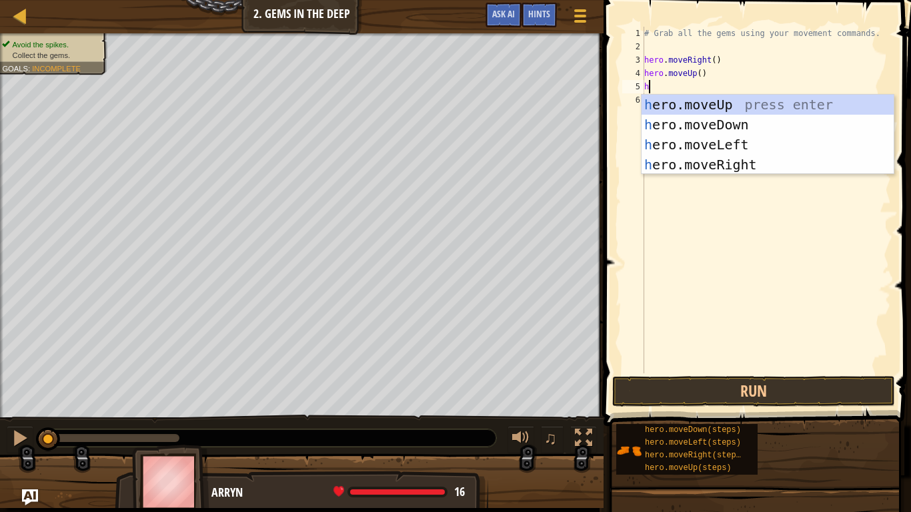
click at [678, 72] on div "# Grab all the gems using your movement commands. hero . moveRight ( ) hero . m…" at bounding box center [765, 213] width 249 height 373
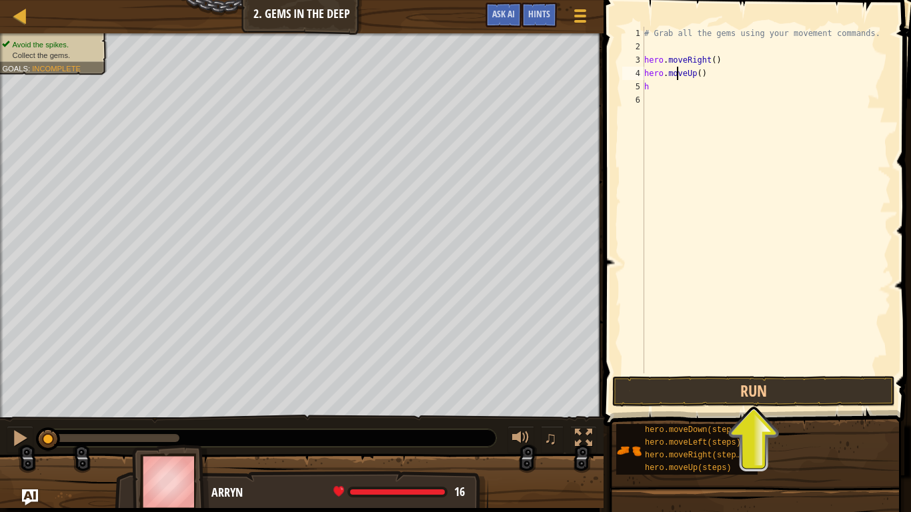
click at [693, 73] on div "# Grab all the gems using your movement commands. hero . moveRight ( ) hero . m…" at bounding box center [765, 213] width 249 height 373
click at [693, 78] on div "# Grab all the gems using your movement commands. hero . moveRight ( ) hero . m…" at bounding box center [765, 213] width 249 height 373
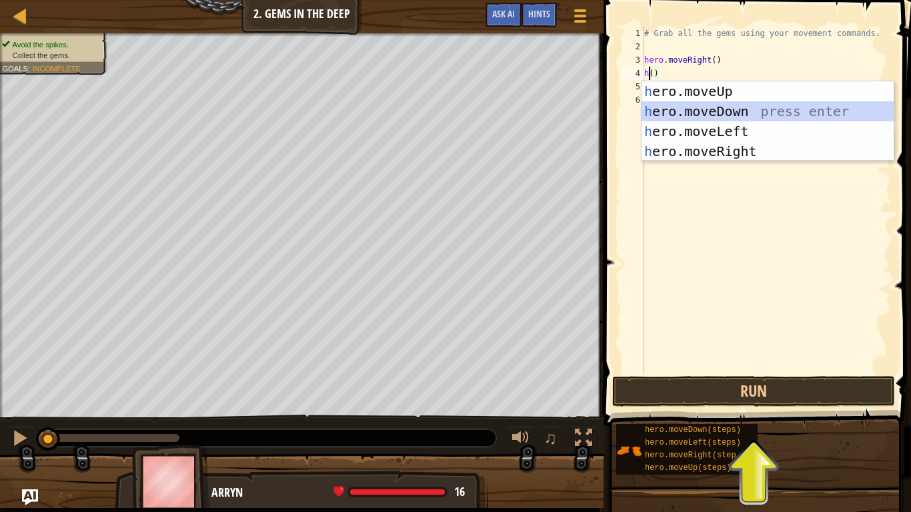
click at [705, 109] on div "h ero.moveUp press enter h ero.moveDown press enter h ero.moveLeft press enter …" at bounding box center [767, 141] width 252 height 120
type textarea "hero.moveDown"
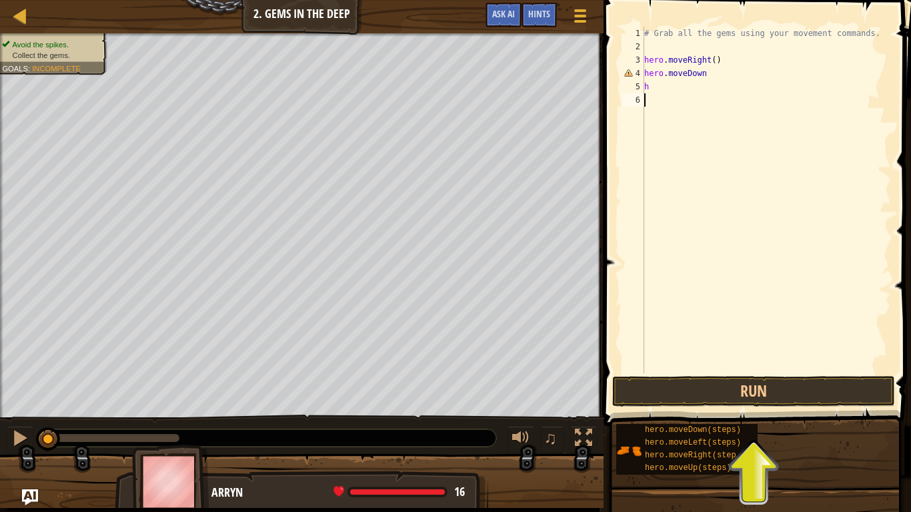
click at [677, 96] on div "# Grab all the gems using your movement commands. hero . moveRight ( ) hero . m…" at bounding box center [765, 213] width 249 height 373
click at [675, 87] on div "# Grab all the gems using your movement commands. hero . moveRight ( ) hero . m…" at bounding box center [765, 213] width 249 height 373
type textarea "h"
click at [711, 395] on button "Run" at bounding box center [753, 391] width 283 height 31
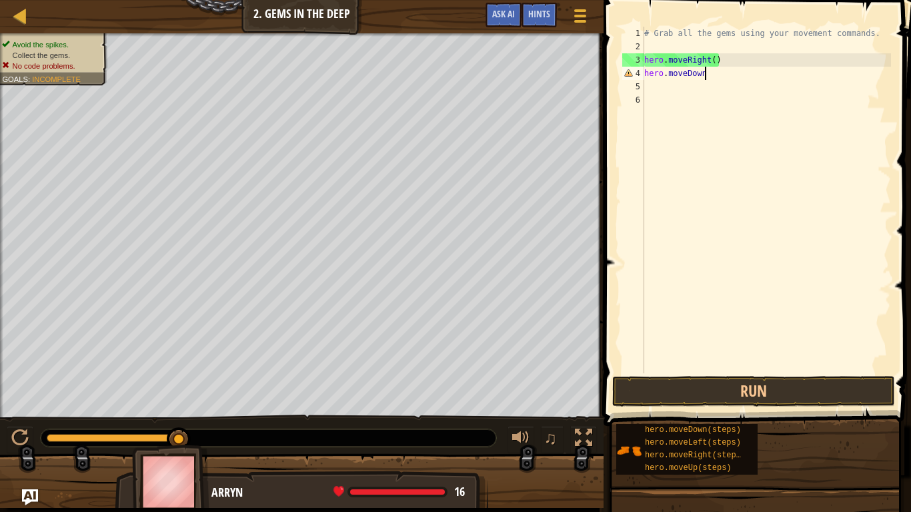
click at [717, 73] on div "# Grab all the gems using your movement commands. hero . moveRight ( ) hero . m…" at bounding box center [765, 213] width 249 height 373
click at [737, 387] on button "Run" at bounding box center [753, 391] width 283 height 31
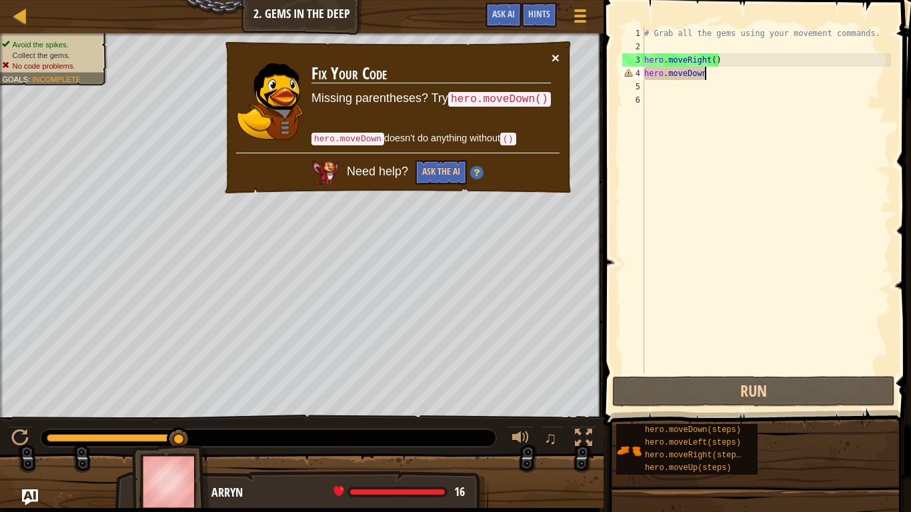
click at [553, 54] on button "×" at bounding box center [555, 58] width 8 height 14
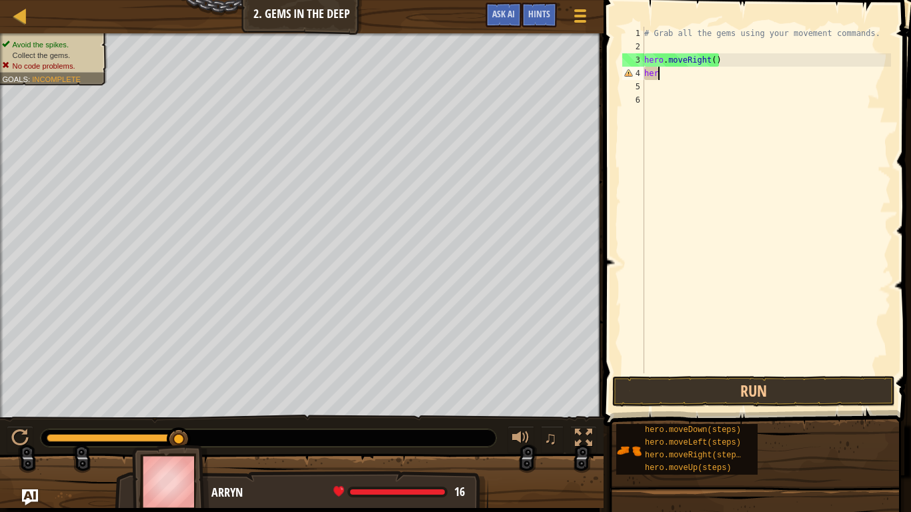
scroll to position [6, 1]
type textarea "h"
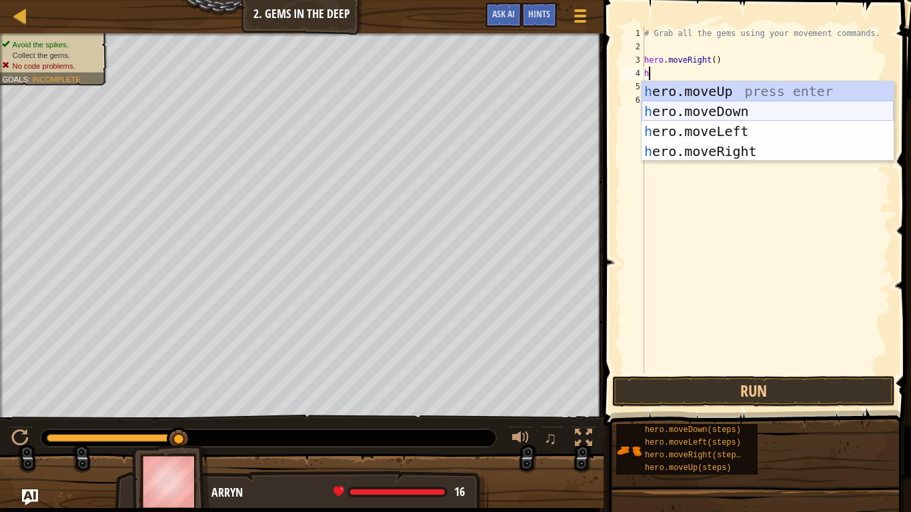
click at [702, 111] on div "h ero.moveUp press enter h ero.moveDown press enter h ero.moveLeft press enter …" at bounding box center [767, 141] width 252 height 120
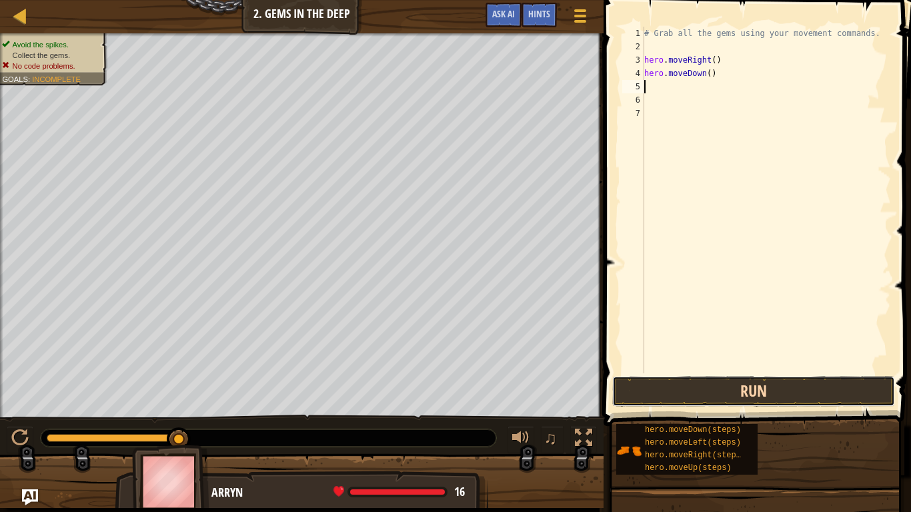
click at [678, 391] on button "Run" at bounding box center [753, 391] width 283 height 31
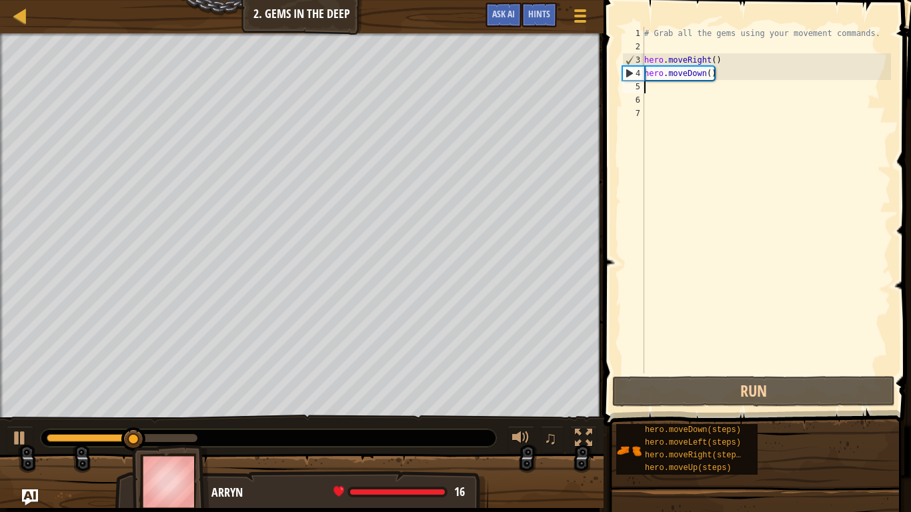
click at [679, 91] on div "# Grab all the gems using your movement commands. hero . moveRight ( ) hero . m…" at bounding box center [765, 213] width 249 height 373
type textarea "h"
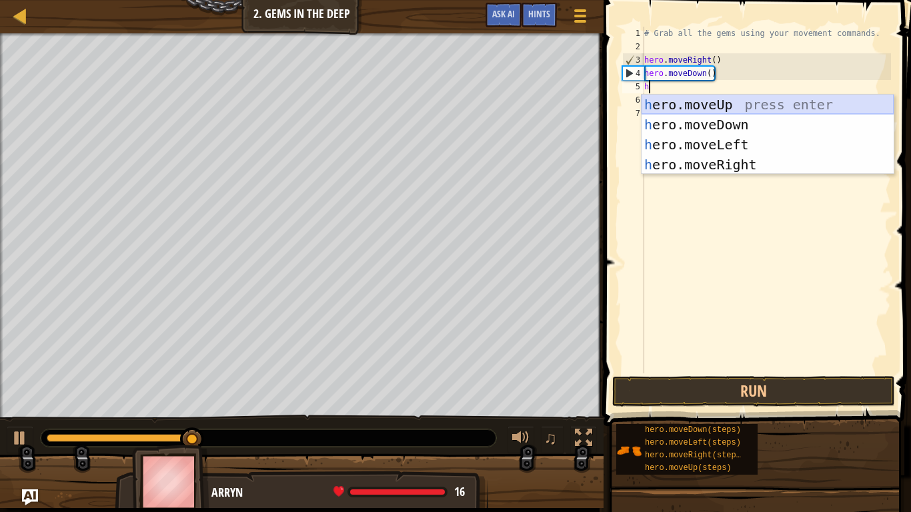
click at [679, 108] on div "h ero.moveUp press enter h ero.moveDown press enter h ero.moveLeft press enter …" at bounding box center [767, 155] width 252 height 120
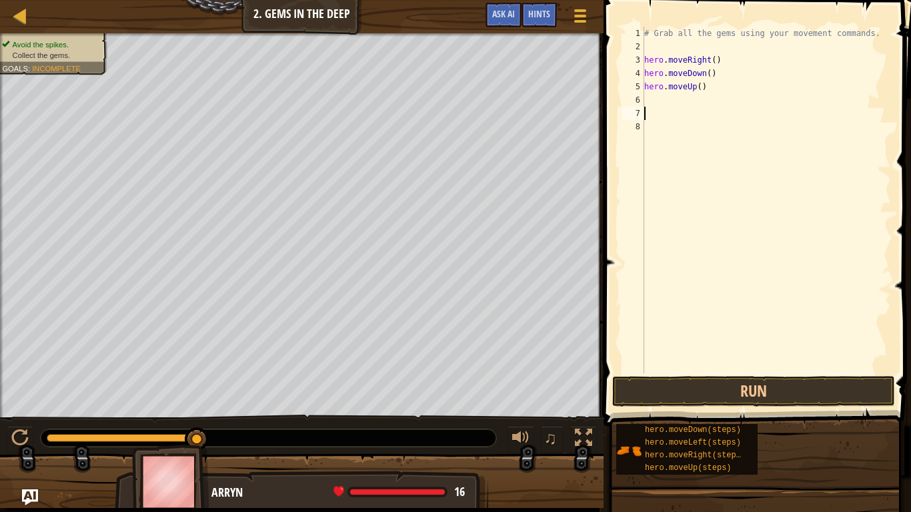
click at [676, 115] on div "# Grab all the gems using your movement commands. hero . moveRight ( ) hero . m…" at bounding box center [765, 213] width 249 height 373
click at [675, 106] on div "# Grab all the gems using your movement commands. hero . moveRight ( ) hero . m…" at bounding box center [765, 213] width 249 height 373
type textarea "h"
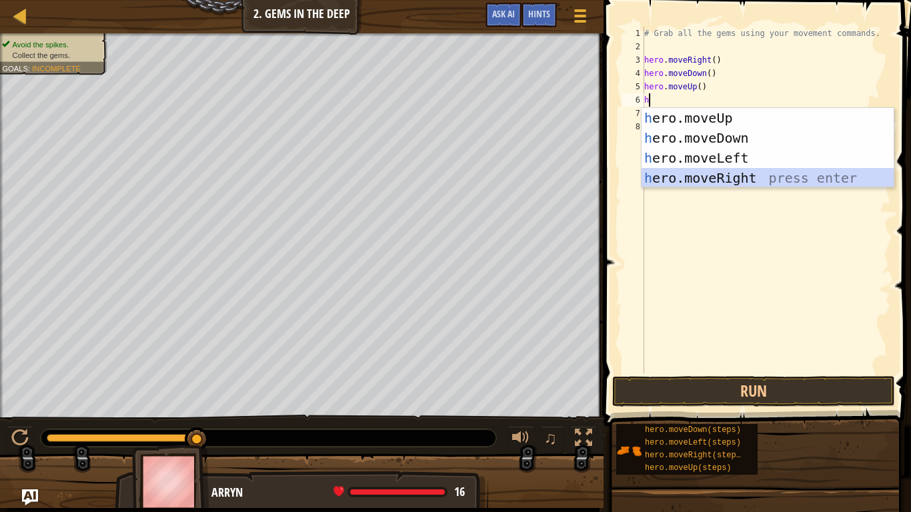
click at [679, 177] on div "h ero.moveUp press enter h ero.moveDown press enter h ero.moveLeft press enter …" at bounding box center [767, 168] width 252 height 120
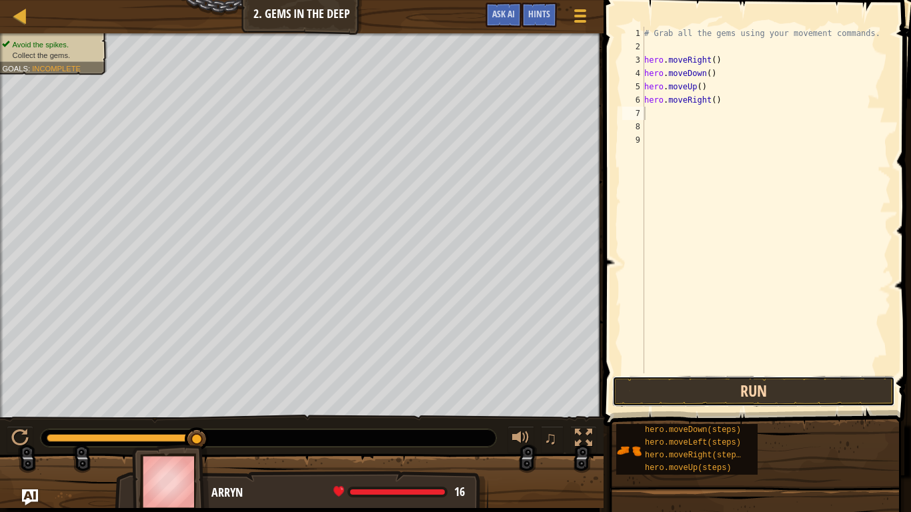
click at [780, 396] on button "Run" at bounding box center [753, 391] width 283 height 31
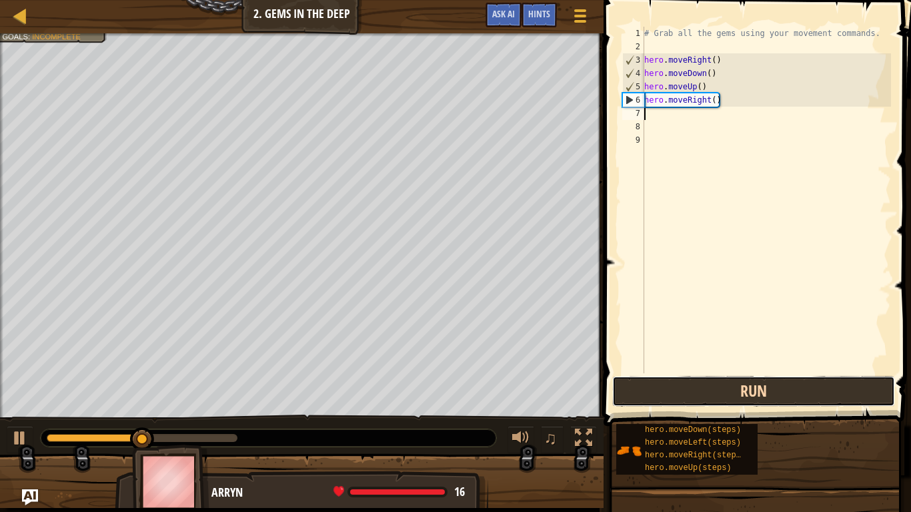
click at [780, 396] on button "Run" at bounding box center [753, 391] width 283 height 31
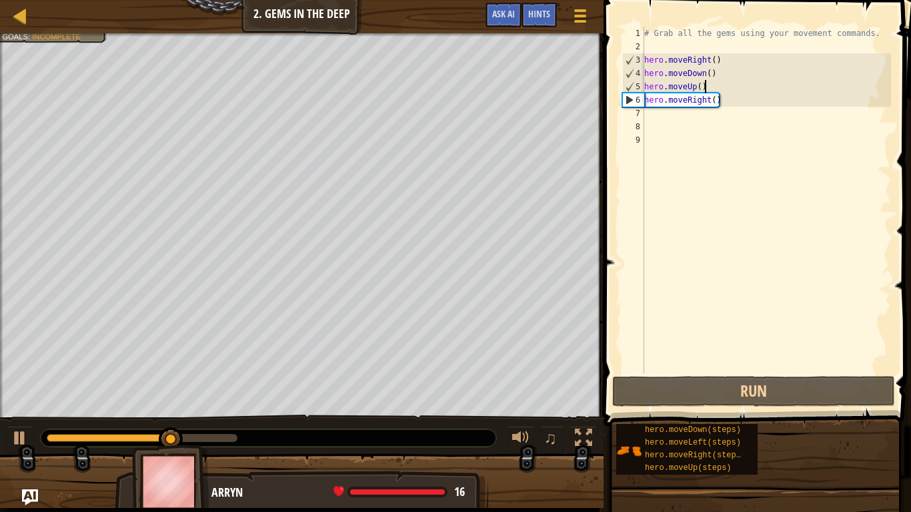
click at [715, 87] on div "# Grab all the gems using your movement commands. hero . moveRight ( ) hero . m…" at bounding box center [765, 213] width 249 height 373
click at [722, 101] on div "# Grab all the gems using your movement commands. hero . moveRight ( ) hero . m…" at bounding box center [765, 213] width 249 height 373
type textarea "hero.moveRight()"
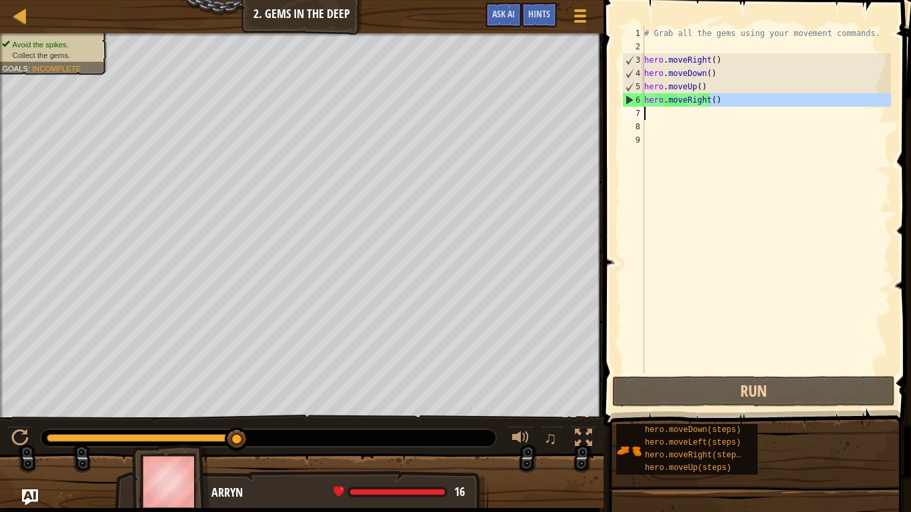
drag, startPoint x: 722, startPoint y: 101, endPoint x: 628, endPoint y: 106, distance: 94.1
click at [628, 106] on div "hero.moveRight() 1 2 3 4 5 6 7 8 9 # Grab all the gems using your movement comm…" at bounding box center [754, 200] width 271 height 347
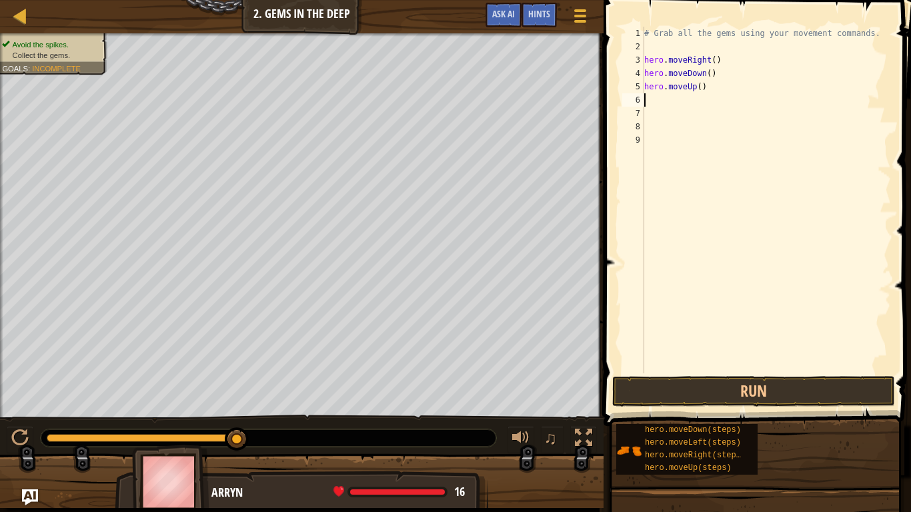
type textarea "h"
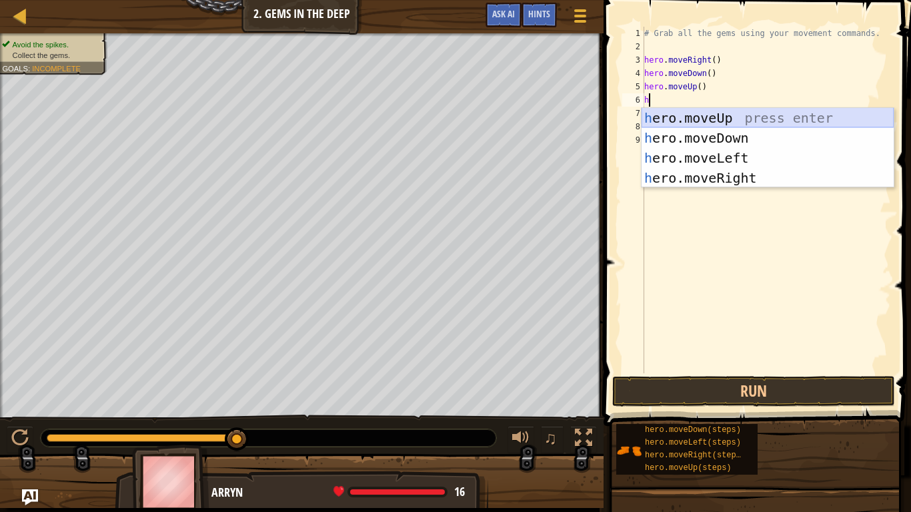
click at [681, 117] on div "h ero.moveUp press enter h ero.moveDown press enter h ero.moveLeft press enter …" at bounding box center [767, 168] width 252 height 120
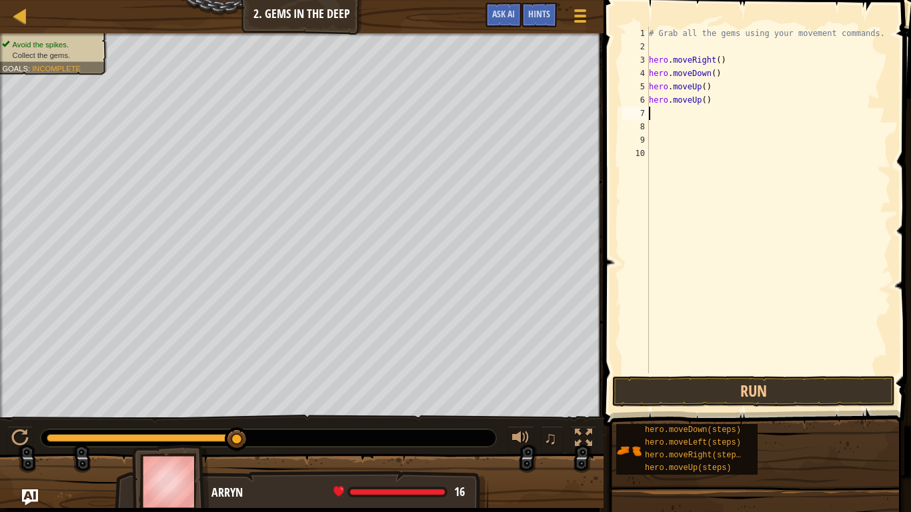
type textarea "h"
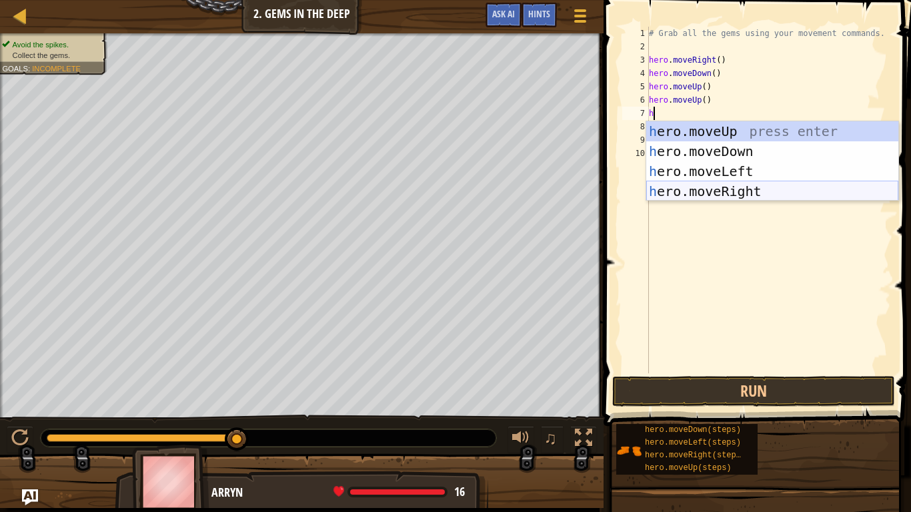
click at [696, 186] on div "h ero.moveUp press enter h ero.moveDown press enter h ero.moveLeft press enter …" at bounding box center [772, 181] width 252 height 120
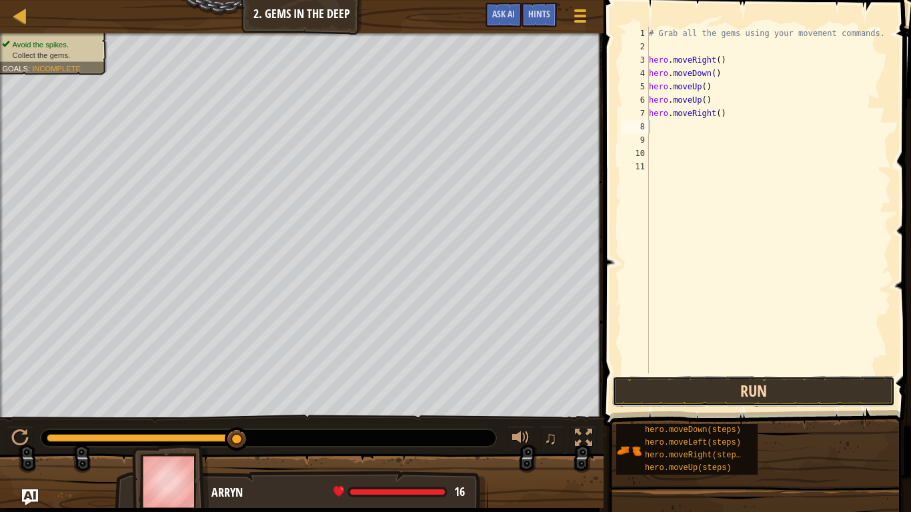
click at [713, 384] on button "Run" at bounding box center [753, 391] width 283 height 31
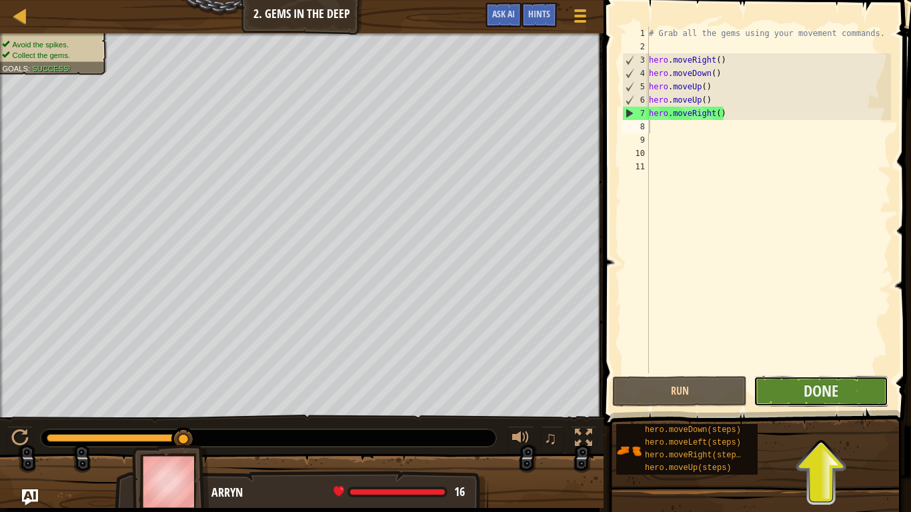
click at [827, 377] on button "Done" at bounding box center [820, 391] width 135 height 31
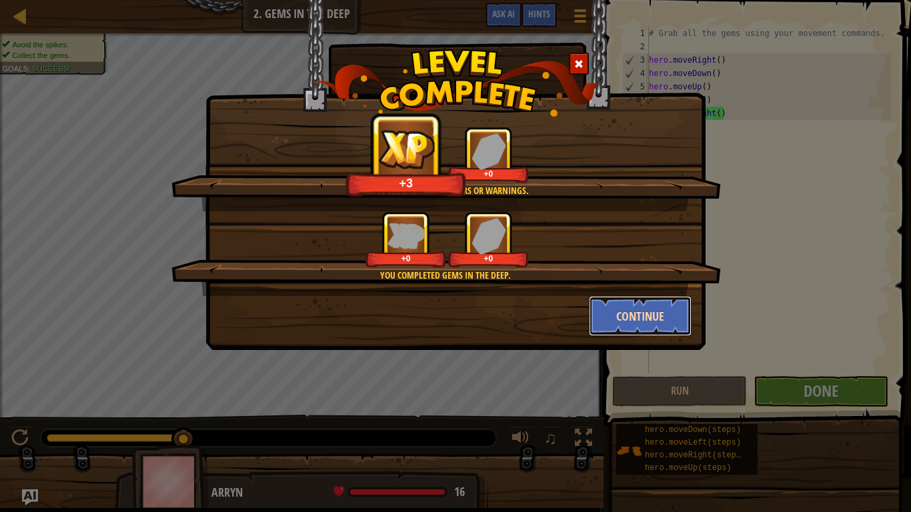
click at [653, 318] on button "Continue" at bounding box center [640, 316] width 103 height 40
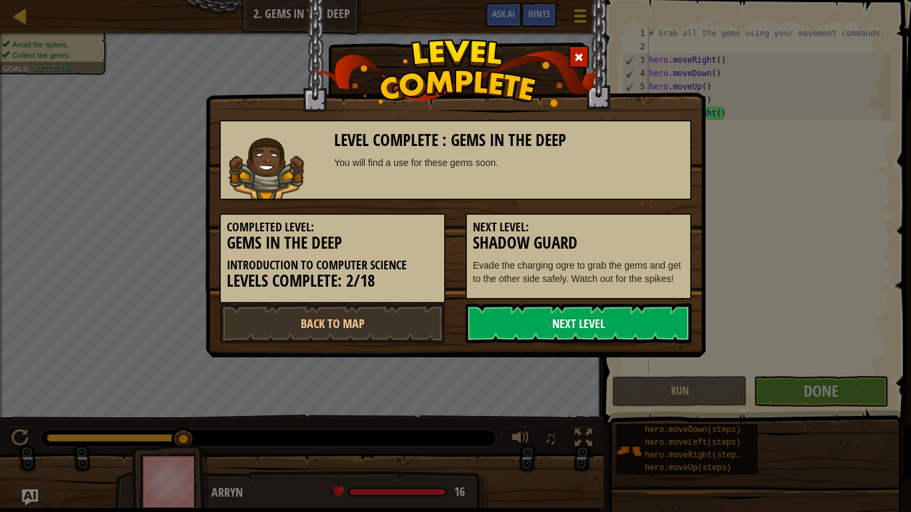
click at [643, 319] on link "Next Level" at bounding box center [578, 323] width 226 height 40
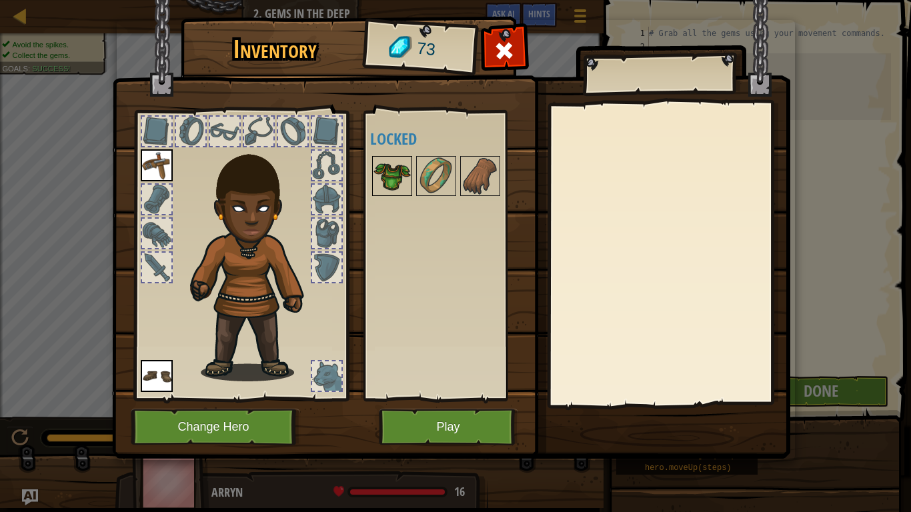
click at [391, 187] on img at bounding box center [391, 175] width 37 height 37
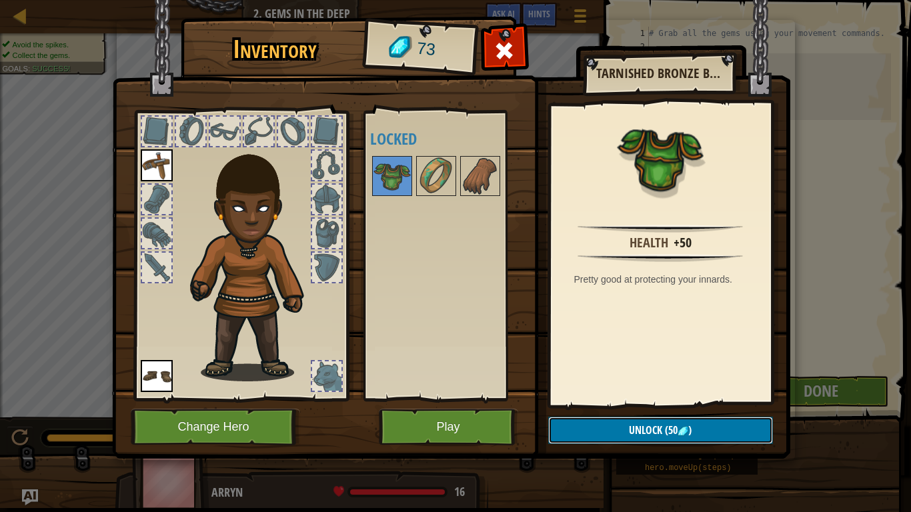
click at [676, 427] on span "(50" at bounding box center [669, 430] width 15 height 15
click at [675, 424] on button "Confirm" at bounding box center [660, 430] width 225 height 27
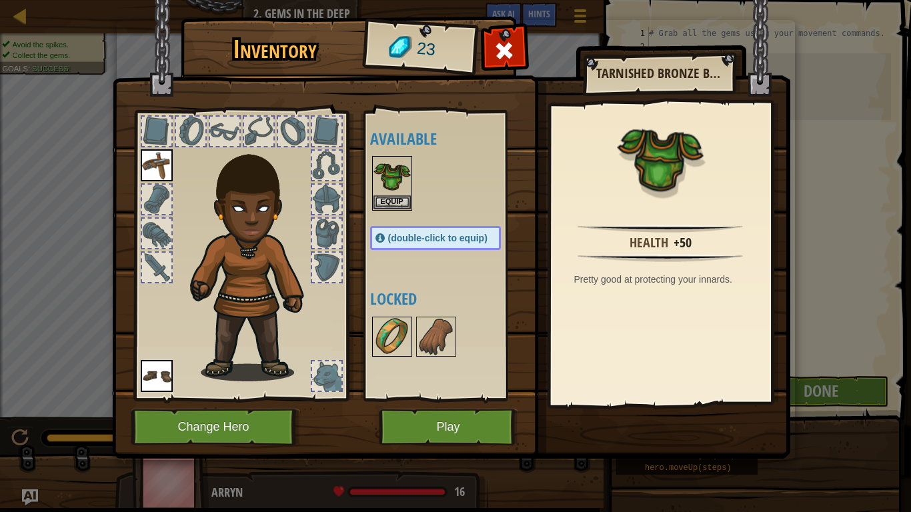
click at [393, 325] on img at bounding box center [391, 336] width 37 height 37
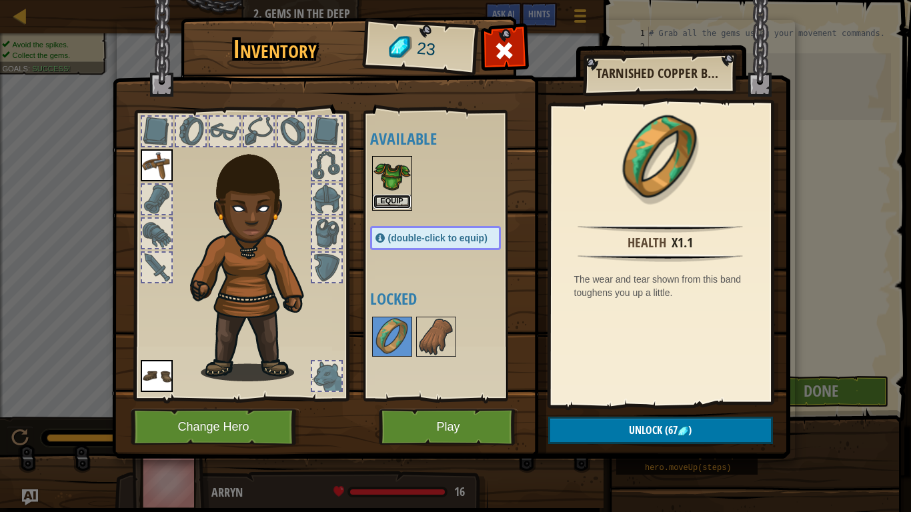
click at [393, 199] on button "Equip" at bounding box center [391, 202] width 37 height 14
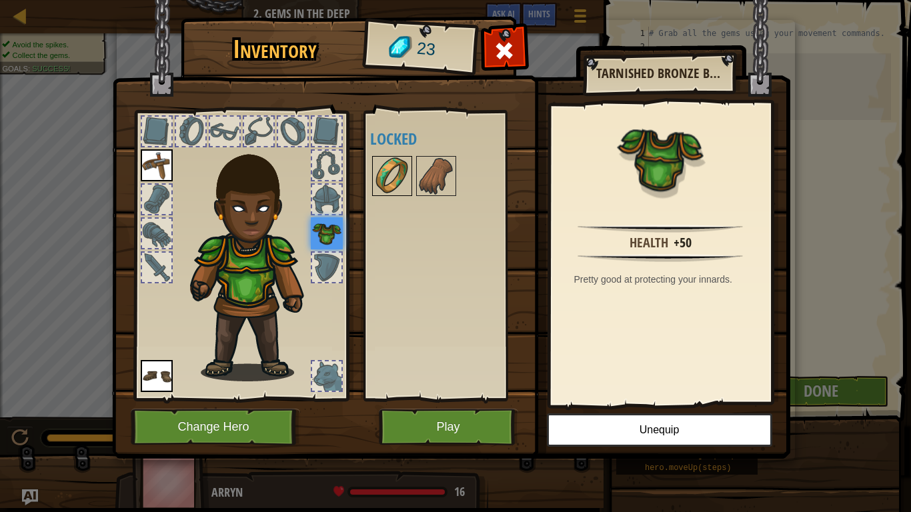
click at [376, 189] on img at bounding box center [391, 175] width 37 height 37
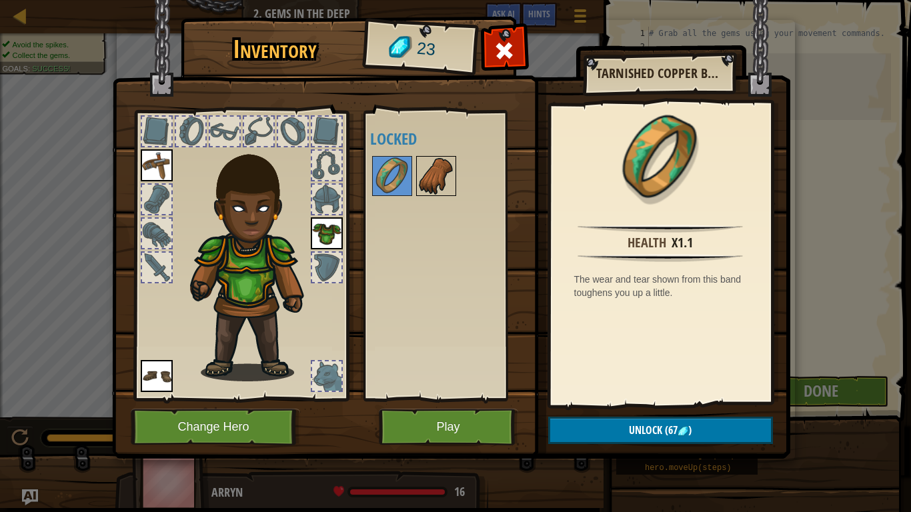
click at [437, 172] on img at bounding box center [435, 175] width 37 height 37
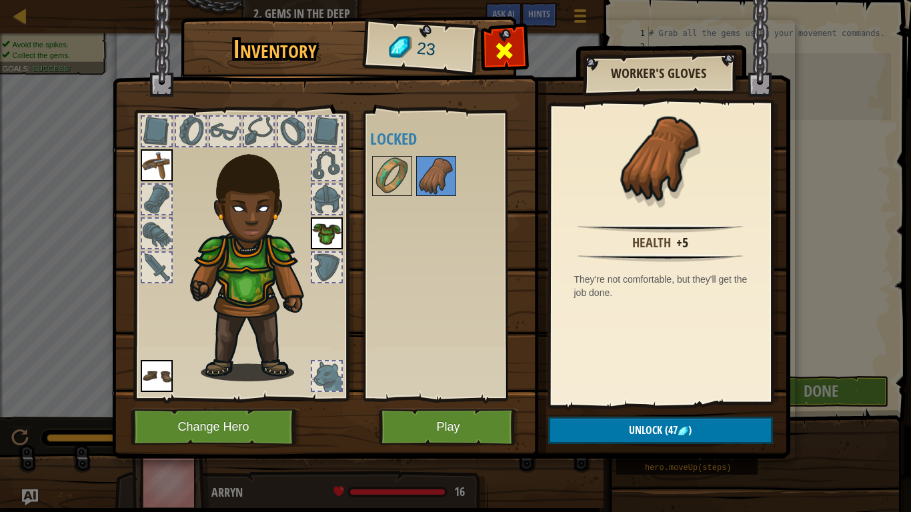
click at [509, 48] on span at bounding box center [503, 50] width 21 height 21
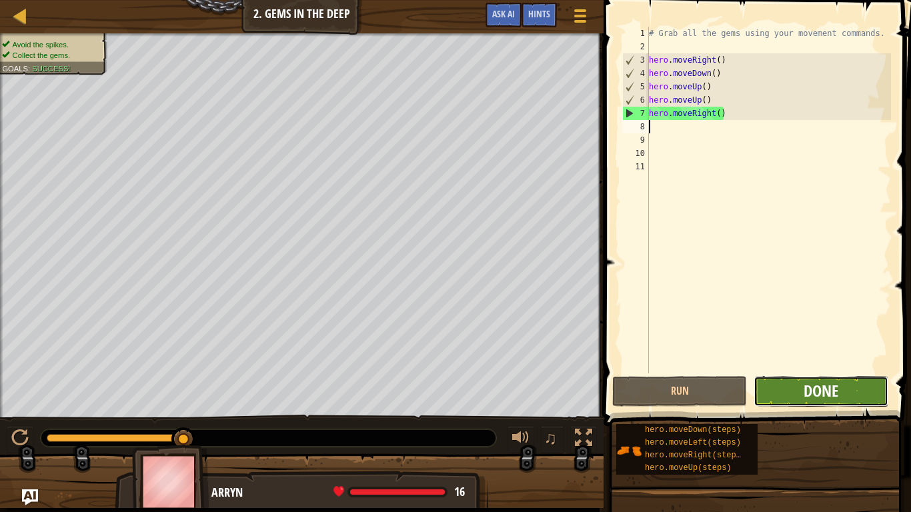
click at [817, 385] on span "Done" at bounding box center [820, 390] width 35 height 21
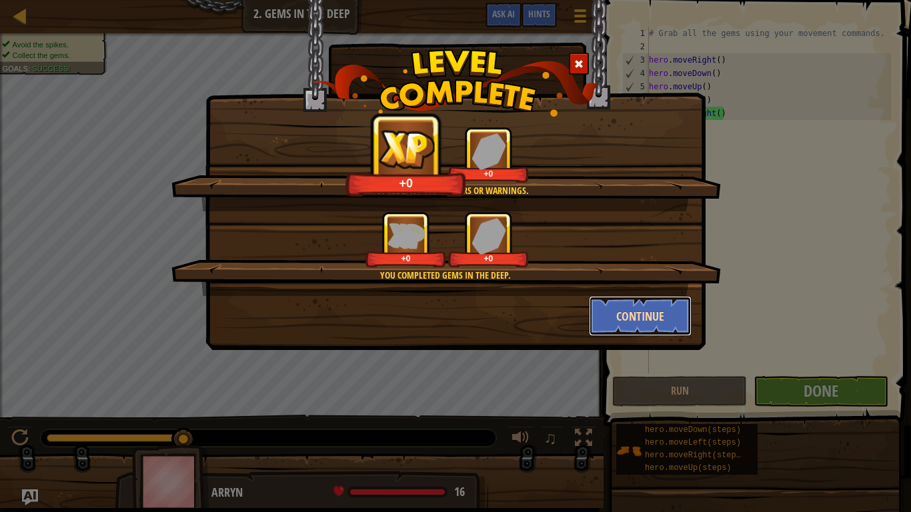
click at [620, 321] on button "Continue" at bounding box center [640, 316] width 103 height 40
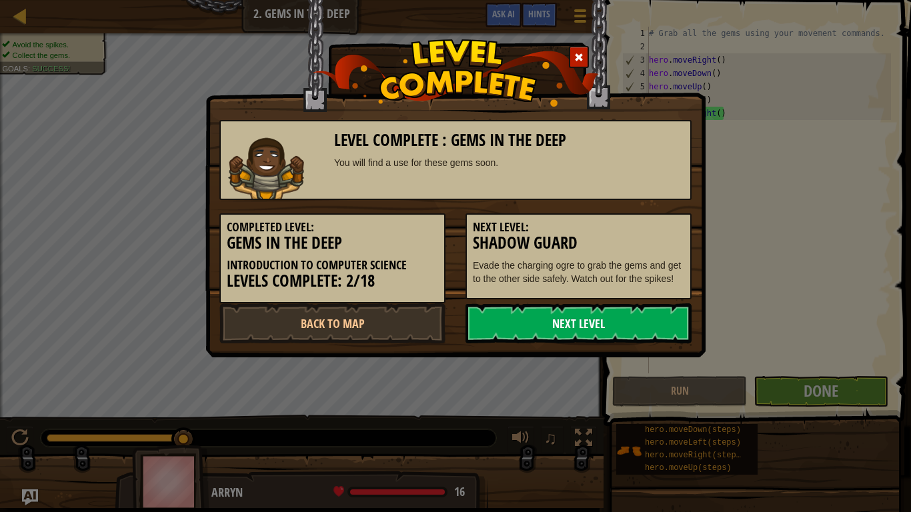
click at [620, 321] on link "Next Level" at bounding box center [578, 323] width 226 height 40
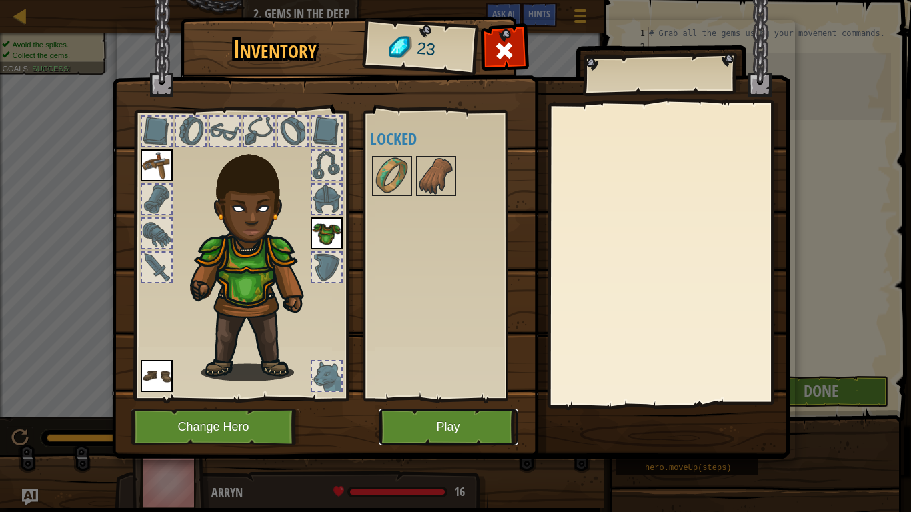
click at [437, 417] on button "Play" at bounding box center [448, 427] width 139 height 37
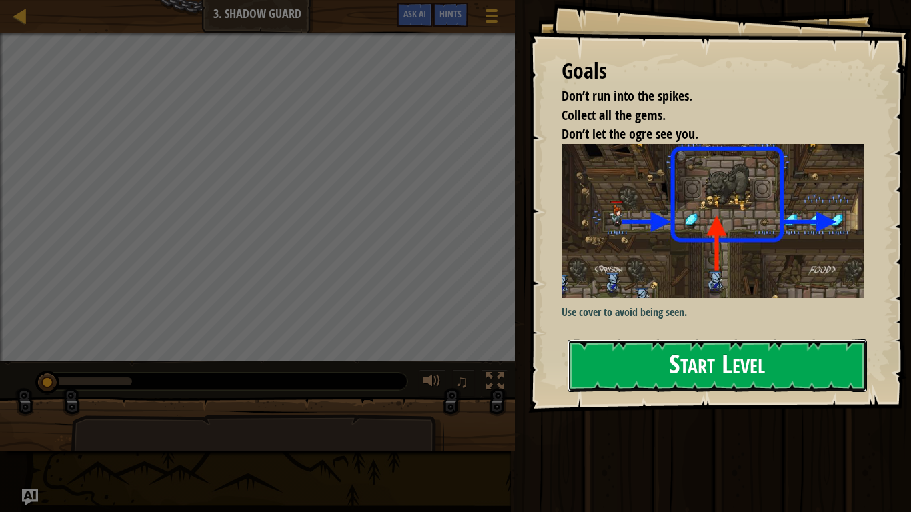
click at [809, 345] on button "Start Level" at bounding box center [716, 365] width 299 height 53
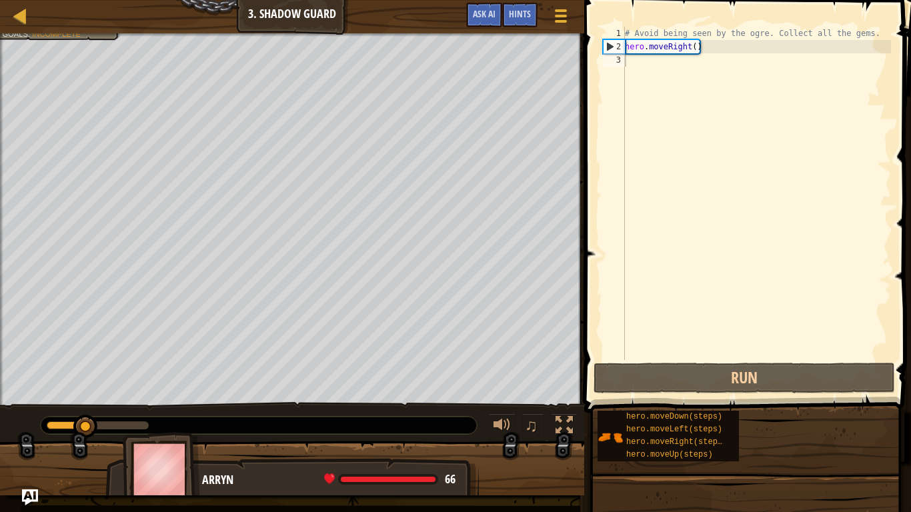
click at [733, 74] on div "# Avoid being seen by the ogre. Collect all the gems. hero . moveRight ( )" at bounding box center [756, 207] width 269 height 360
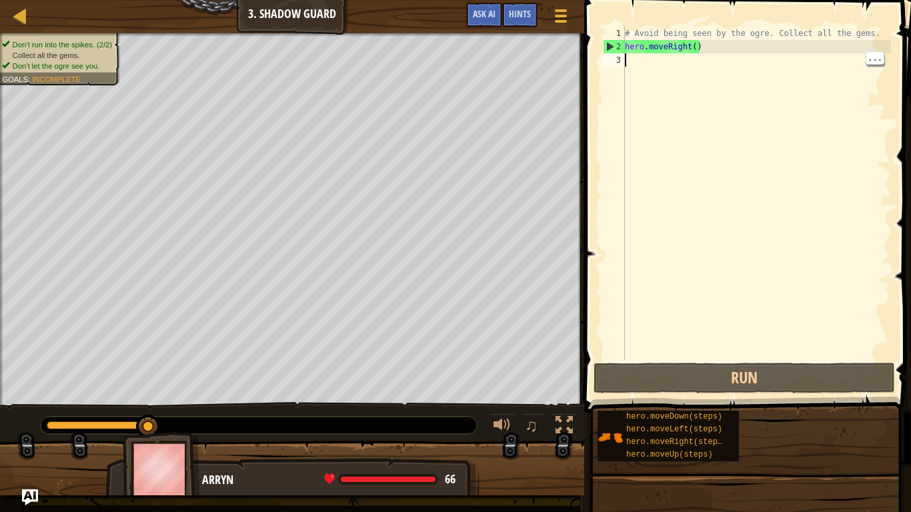
type textarea "h"
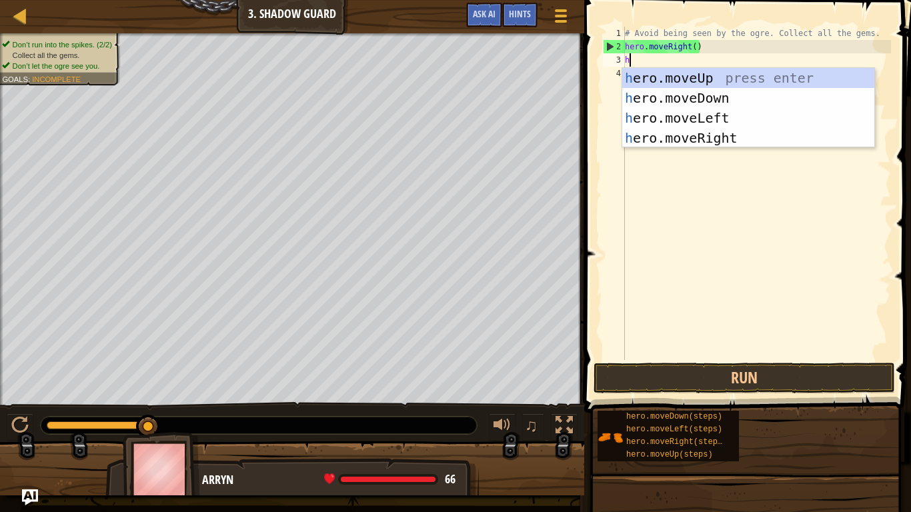
scroll to position [6, 0]
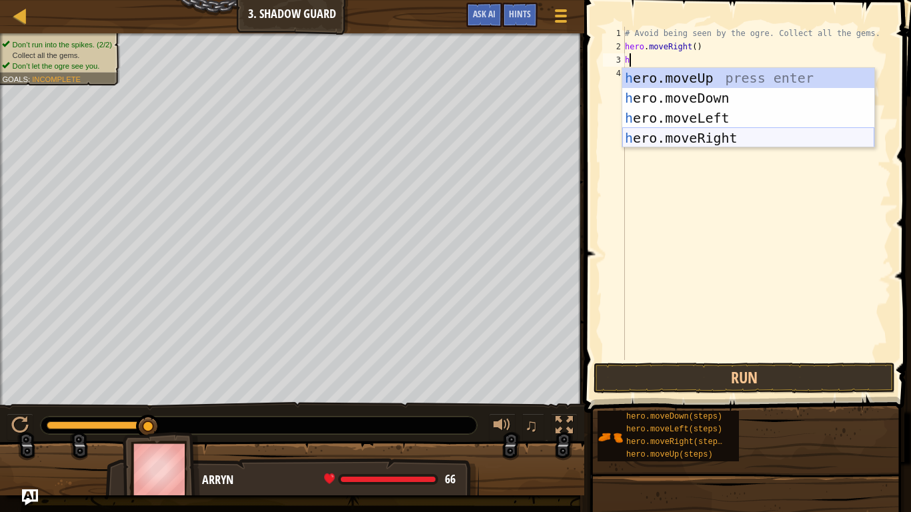
click at [715, 135] on div "h ero.moveUp press enter h ero.moveDown press enter h ero.moveLeft press enter …" at bounding box center [748, 128] width 252 height 120
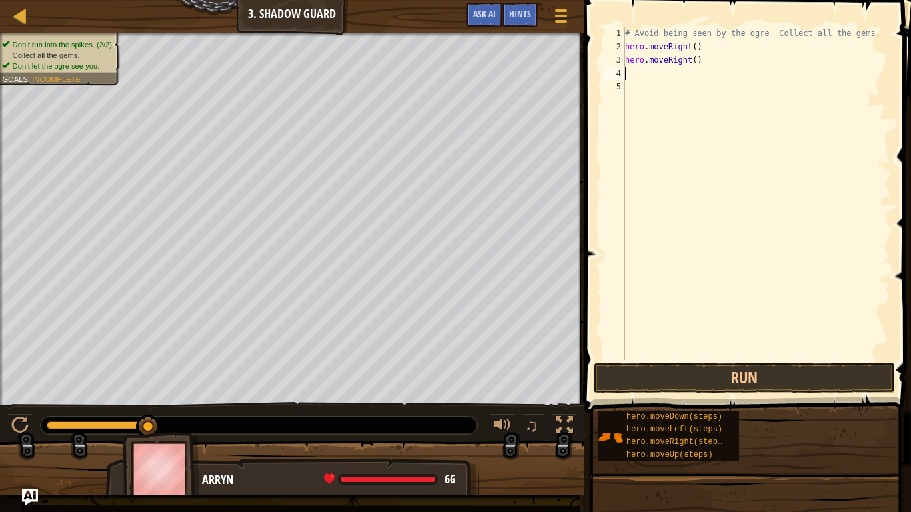
type textarea "h"
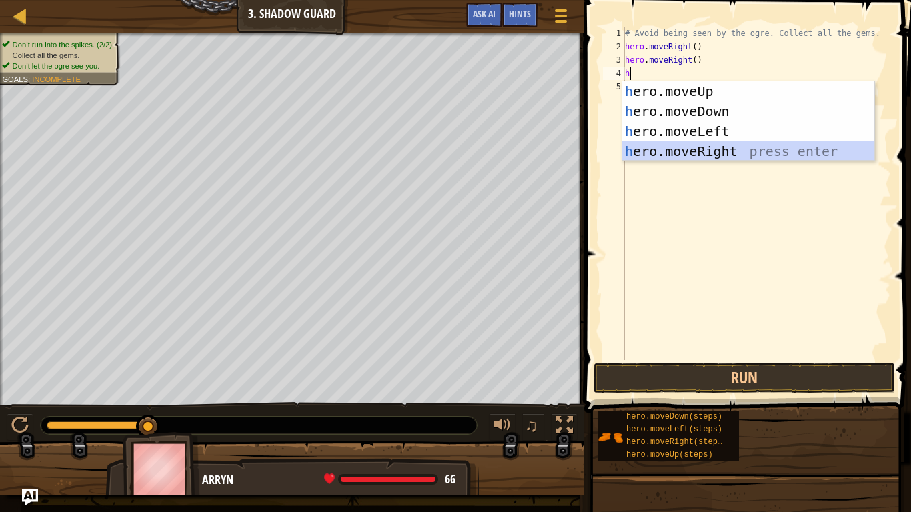
click at [677, 147] on div "h ero.moveUp press enter h ero.moveDown press enter h ero.moveLeft press enter …" at bounding box center [748, 141] width 252 height 120
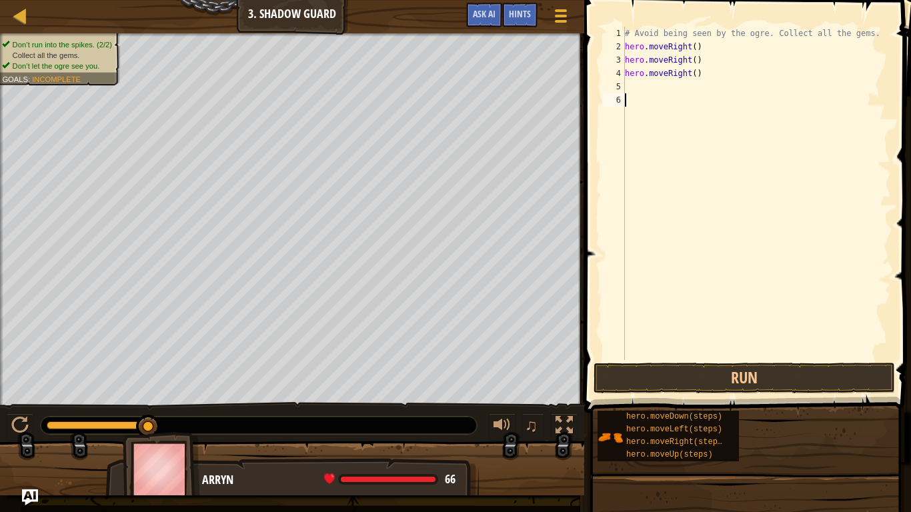
click at [677, 94] on div "# Avoid being seen by the ogre. Collect all the gems. hero . moveRight ( ) hero…" at bounding box center [756, 207] width 269 height 360
click at [678, 91] on div "# Avoid being seen by the ogre. Collect all the gems. hero . moveRight ( ) hero…" at bounding box center [756, 207] width 269 height 360
click at [762, 367] on button "Run" at bounding box center [743, 378] width 301 height 31
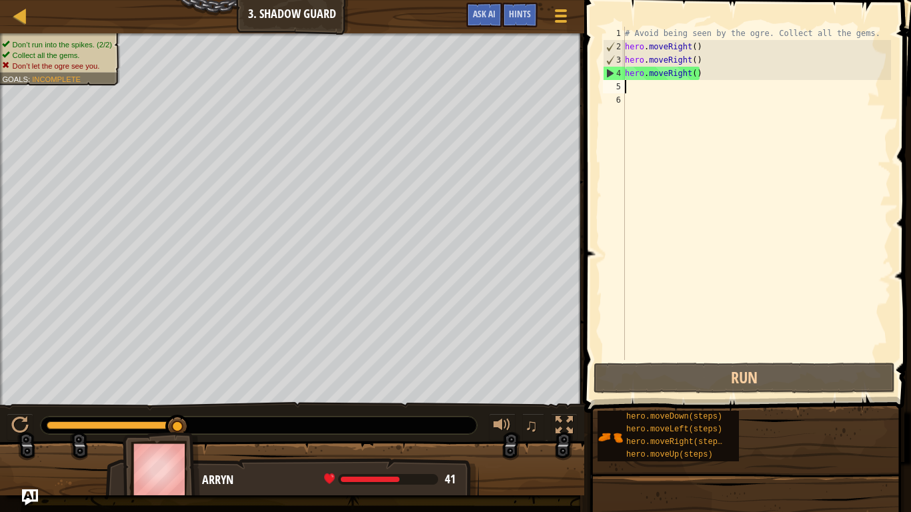
click at [666, 83] on div "# Avoid being seen by the ogre. Collect all the gems. hero . moveRight ( ) hero…" at bounding box center [756, 207] width 269 height 360
type textarea "k"
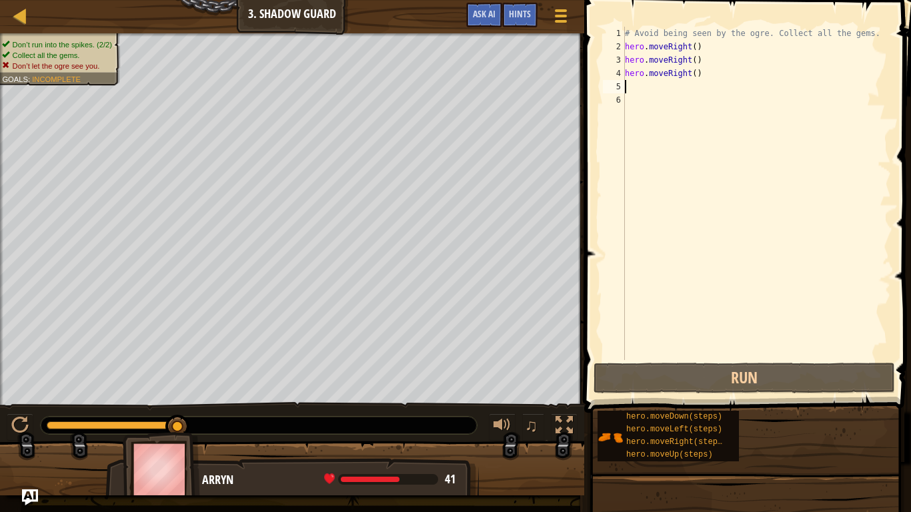
type textarea "h"
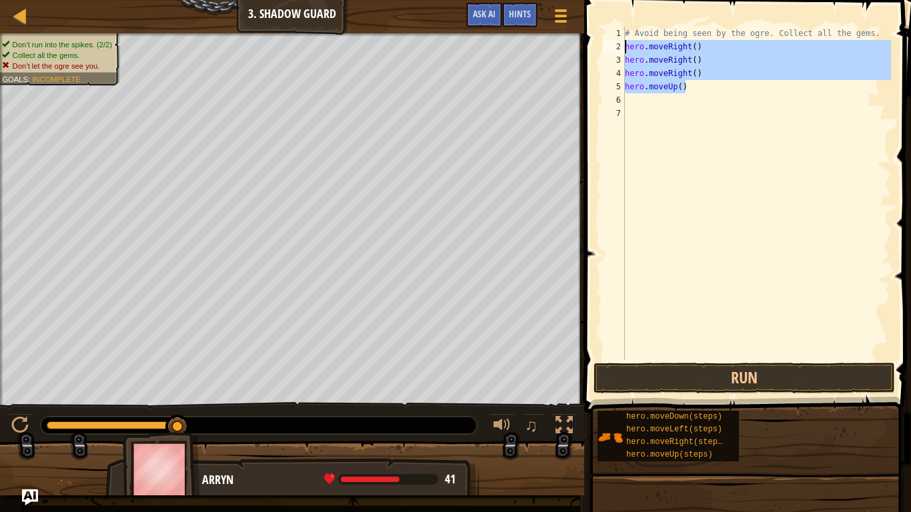
drag, startPoint x: 685, startPoint y: 89, endPoint x: 623, endPoint y: 45, distance: 76.4
click at [623, 45] on div "1 2 3 4 5 6 7 # Avoid being seen by the ogre. Collect all the gems. hero . move…" at bounding box center [745, 193] width 291 height 333
type textarea "hero.moveRight() hero.moveRight()"
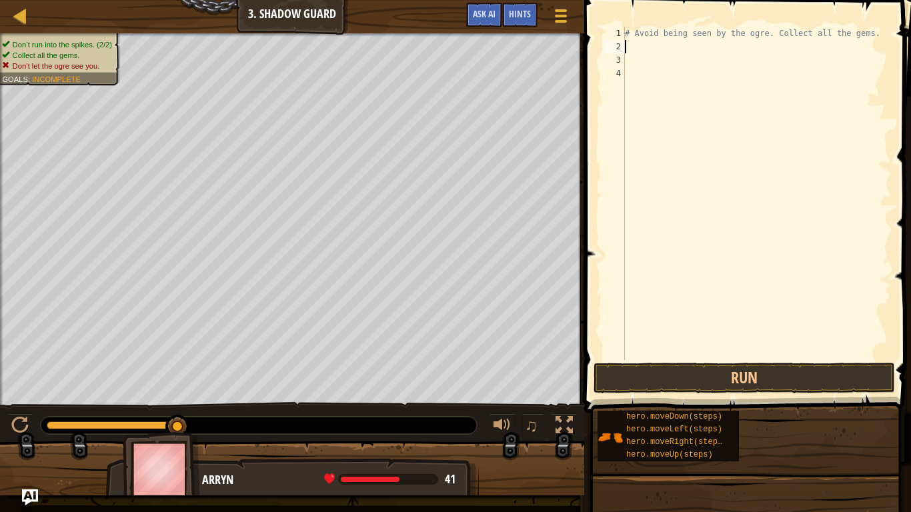
type textarea "h"
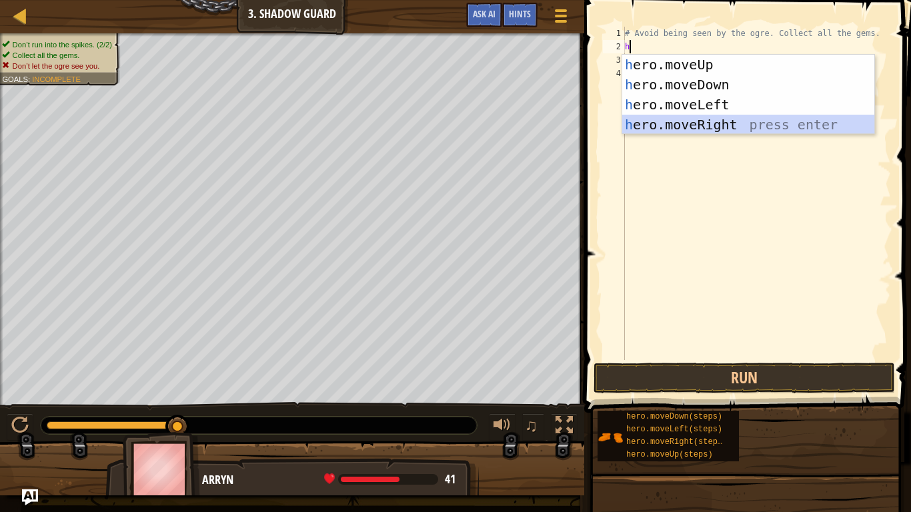
click at [673, 123] on div "h ero.moveUp press enter h ero.moveDown press enter h ero.moveLeft press enter …" at bounding box center [748, 115] width 252 height 120
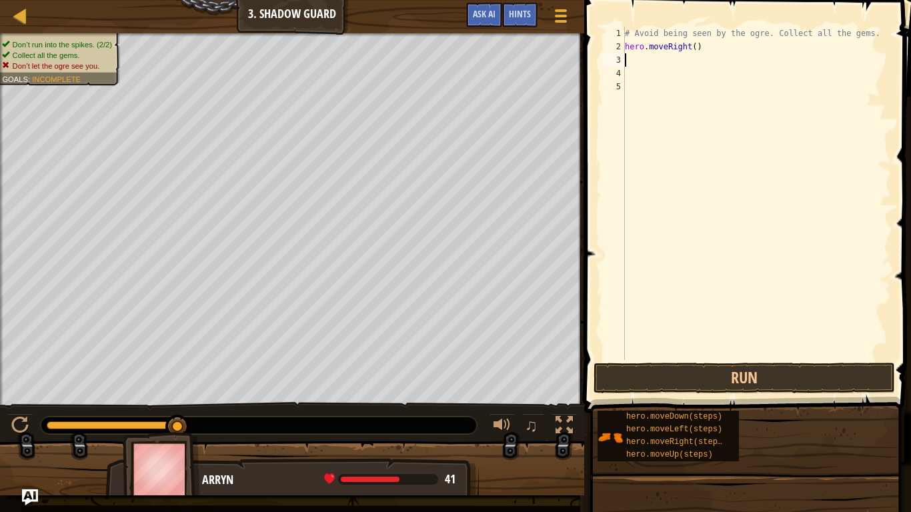
type textarea "h"
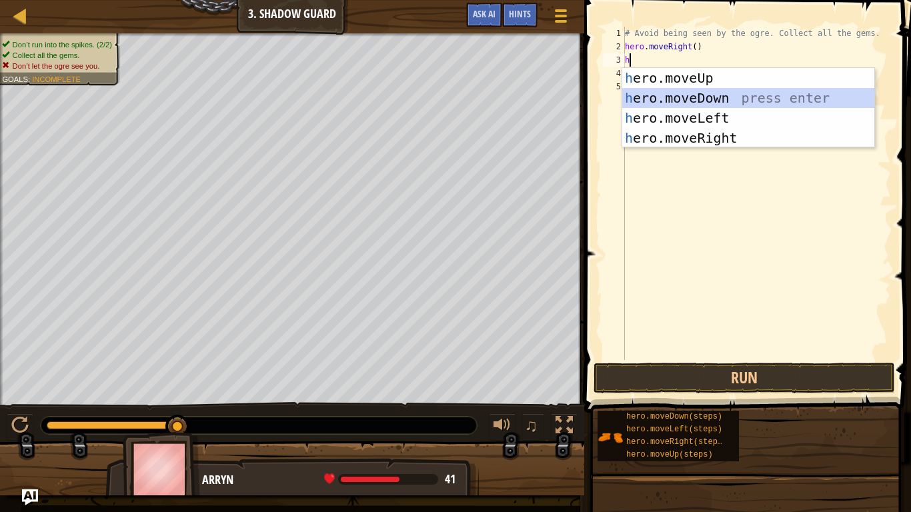
click at [658, 99] on div "h ero.moveUp press enter h ero.moveDown press enter h ero.moveLeft press enter …" at bounding box center [748, 128] width 252 height 120
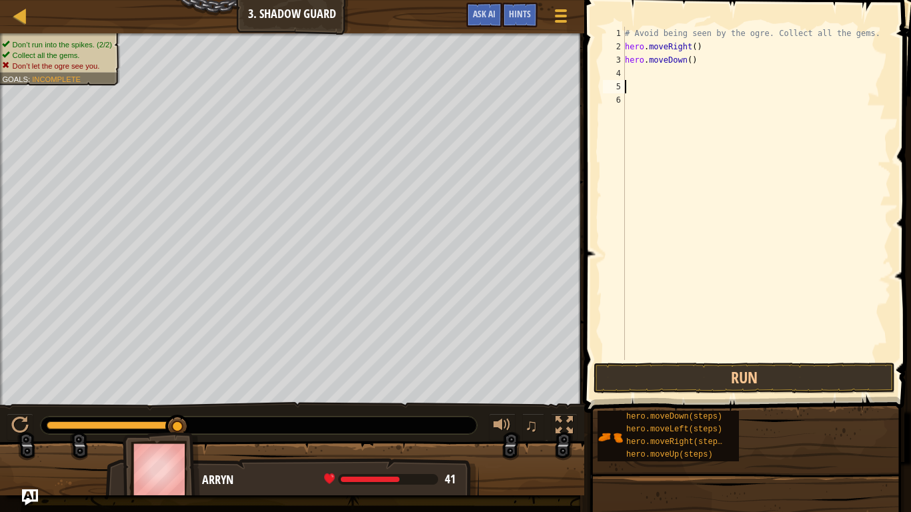
click at [654, 81] on div "# Avoid being seen by the ogre. Collect all the gems. hero . moveRight ( ) hero…" at bounding box center [756, 207] width 269 height 360
click at [651, 78] on div "# Avoid being seen by the ogre. Collect all the gems. hero . moveRight ( ) hero…" at bounding box center [756, 207] width 269 height 360
type textarea "h"
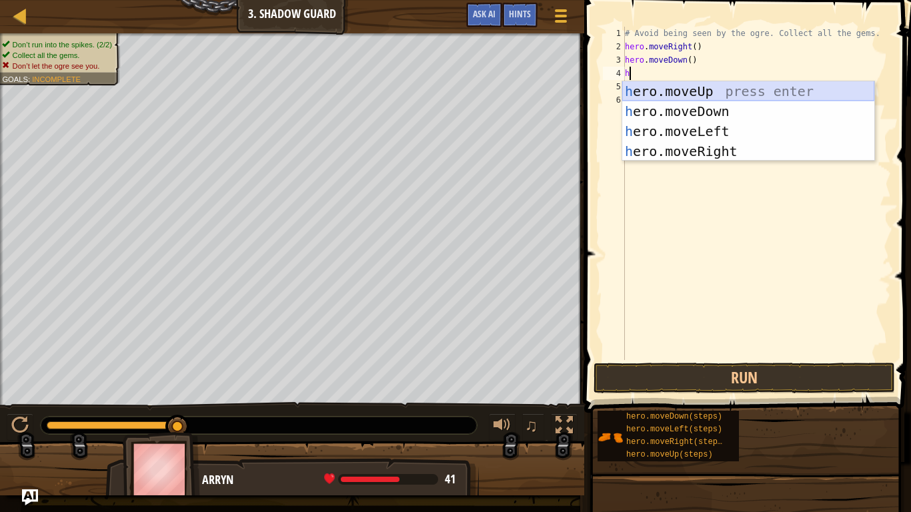
click at [659, 87] on div "h ero.moveUp press enter h ero.moveDown press enter h ero.moveLeft press enter …" at bounding box center [748, 141] width 252 height 120
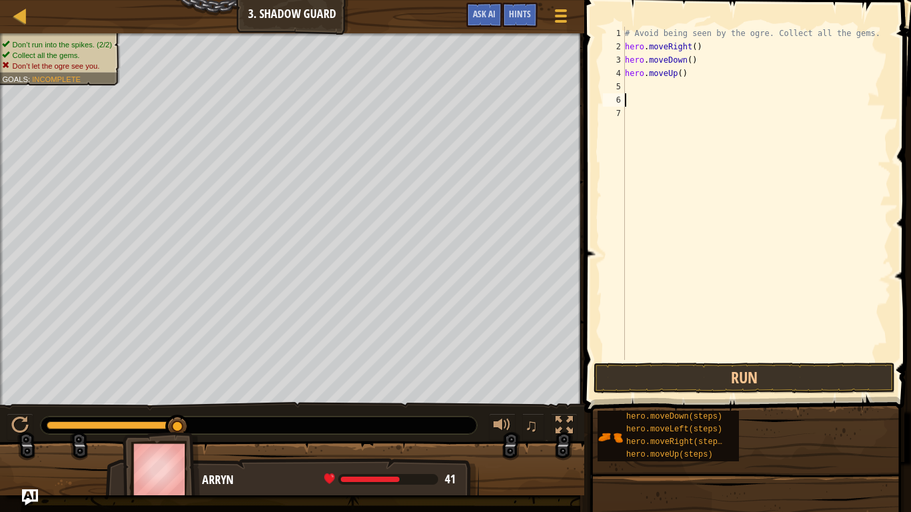
click at [644, 93] on div "# Avoid being seen by the ogre. Collect all the gems. hero . moveRight ( ) hero…" at bounding box center [756, 207] width 269 height 360
click at [642, 87] on div "# Avoid being seen by the ogre. Collect all the gems. hero . moveRight ( ) hero…" at bounding box center [756, 207] width 269 height 360
type textarea "r"
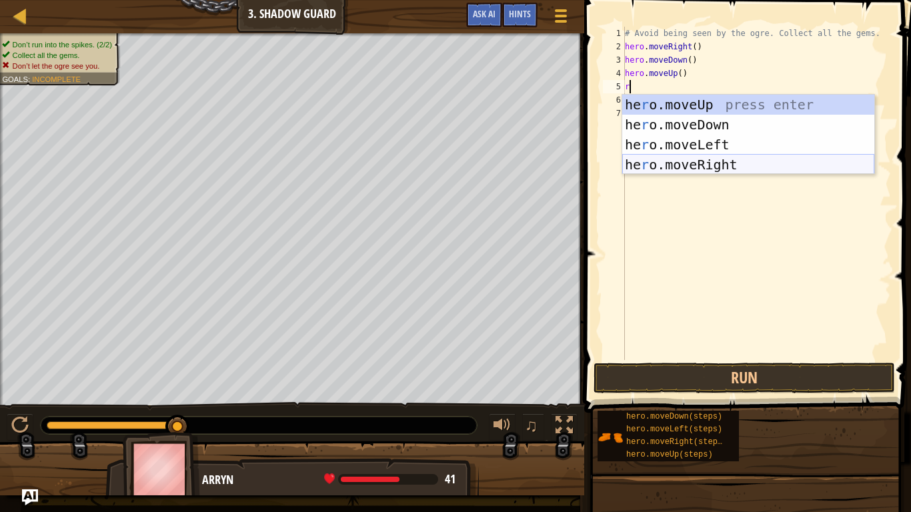
click at [675, 160] on div "he r o.moveUp press enter he r o.moveDown press enter he r o.moveLeft press ent…" at bounding box center [748, 155] width 252 height 120
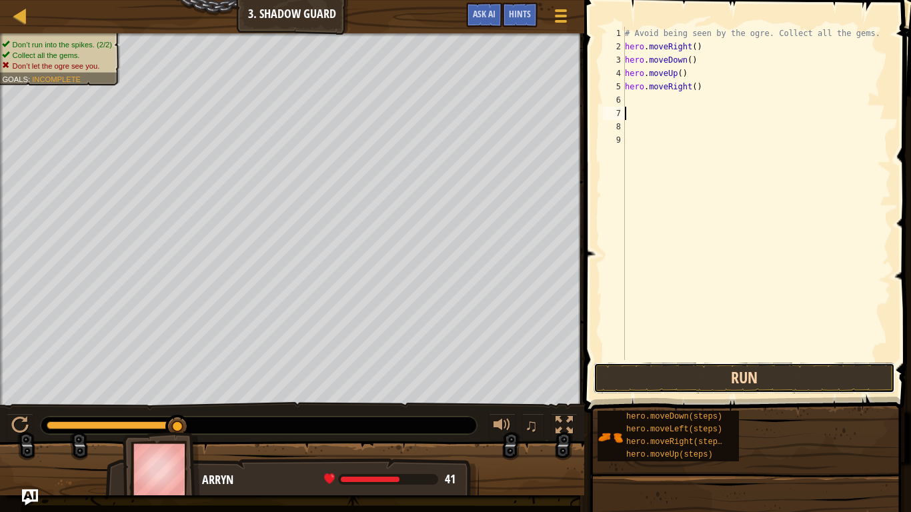
click at [667, 382] on button "Run" at bounding box center [743, 378] width 301 height 31
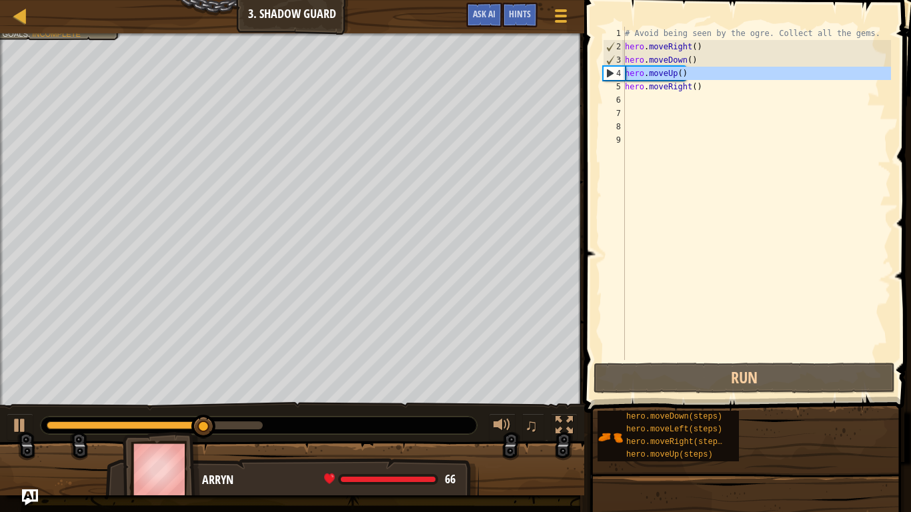
click at [609, 73] on div "4" at bounding box center [613, 73] width 21 height 13
click at [607, 71] on div "4" at bounding box center [613, 73] width 21 height 13
type textarea "hero.moveUp()"
